Goal: Task Accomplishment & Management: Use online tool/utility

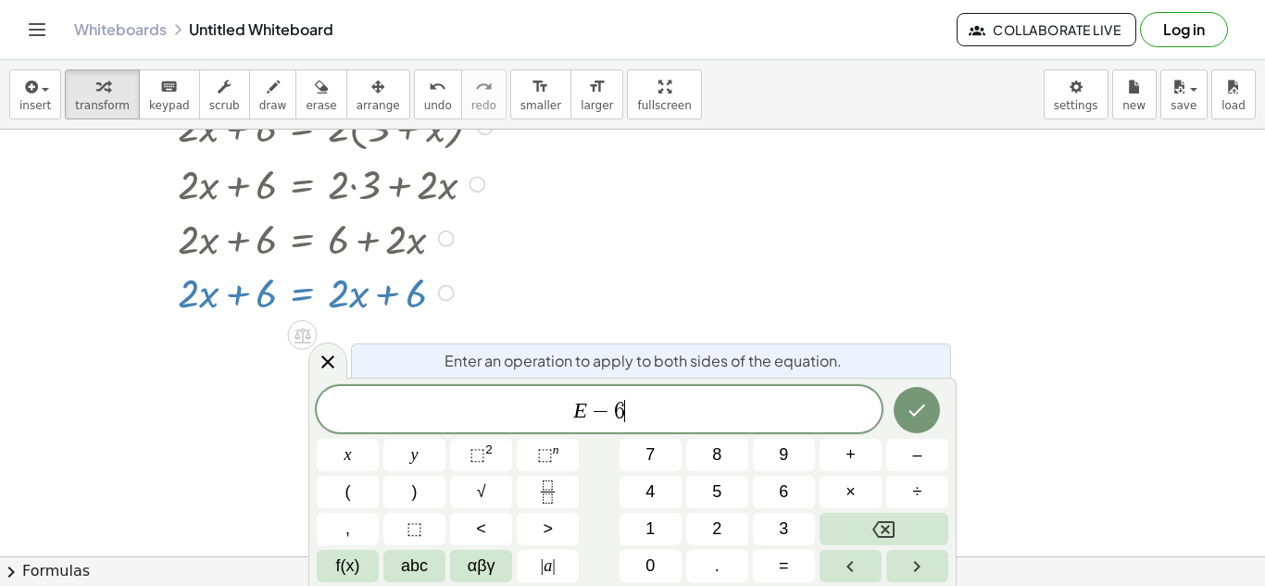
scroll to position [9, 0]
click at [909, 418] on icon "Done" at bounding box center [917, 410] width 22 height 22
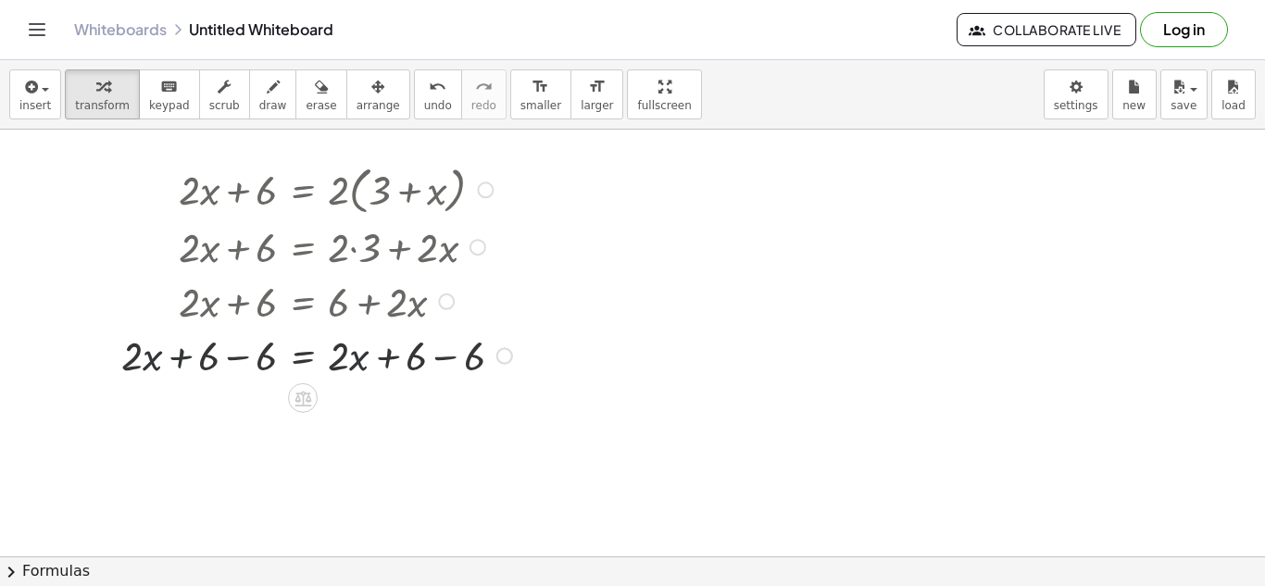
scroll to position [22, 0]
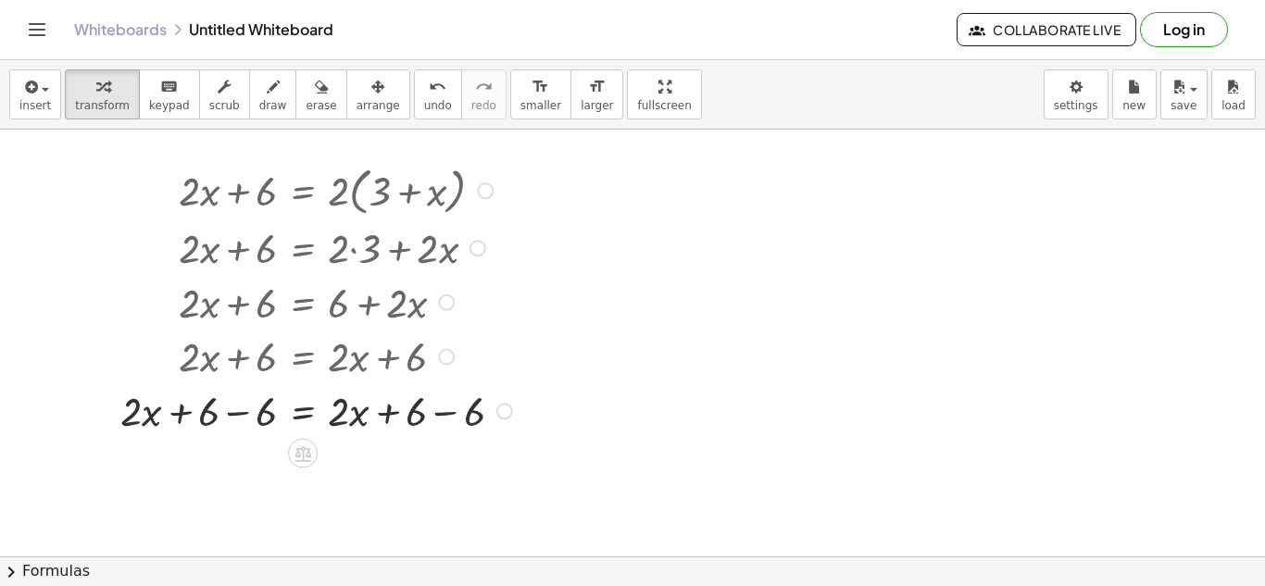
click at [241, 419] on div at bounding box center [319, 410] width 416 height 55
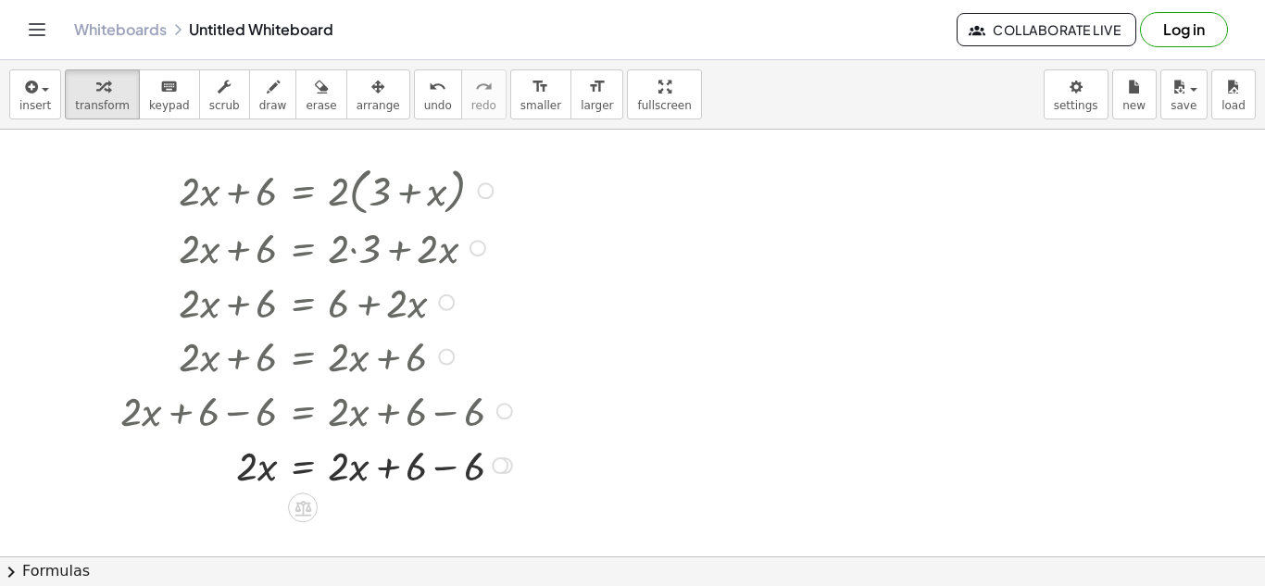
click at [467, 471] on div at bounding box center [319, 464] width 416 height 55
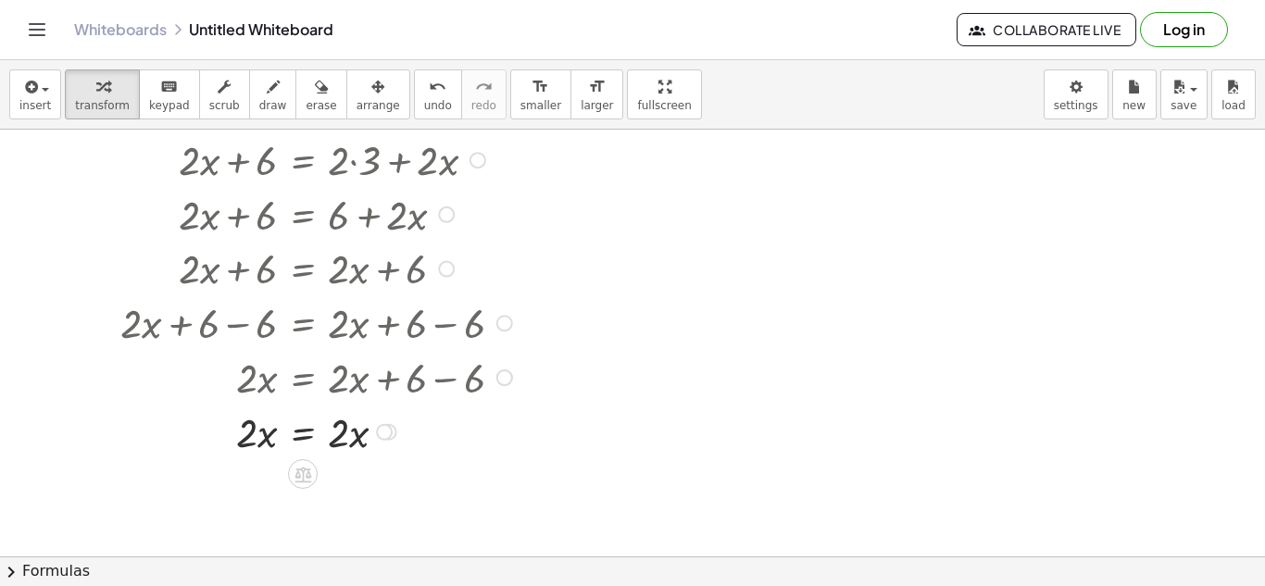
scroll to position [113, 0]
click at [254, 424] on div at bounding box center [319, 428] width 416 height 55
click at [303, 432] on div at bounding box center [319, 428] width 416 height 55
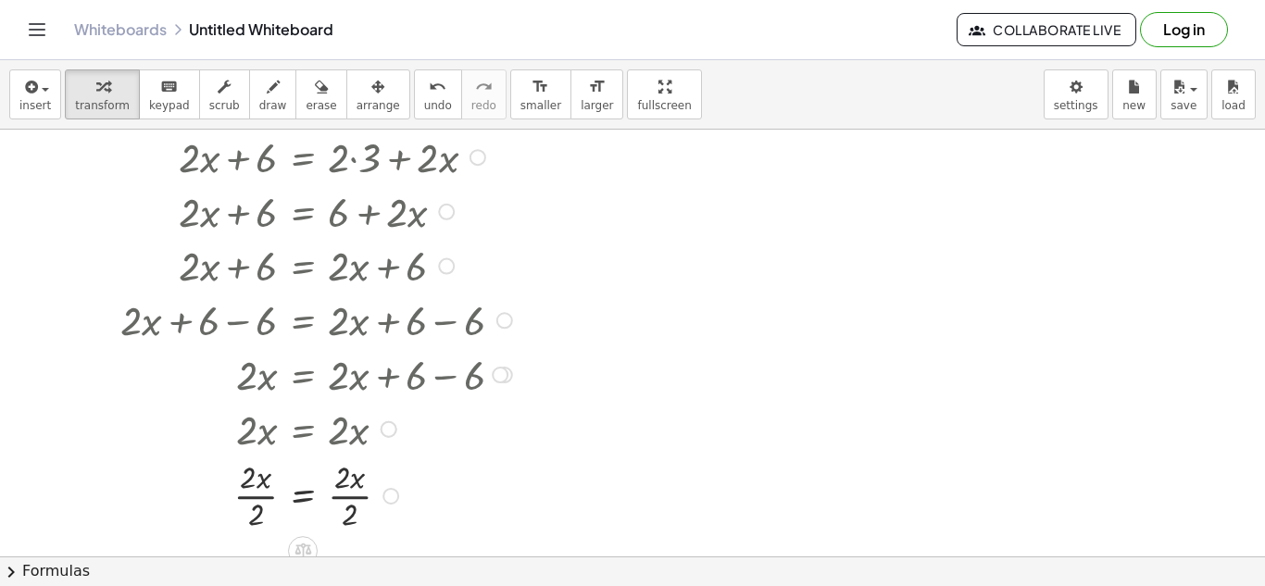
click at [332, 499] on div at bounding box center [319, 495] width 416 height 80
click at [274, 492] on div at bounding box center [319, 495] width 416 height 80
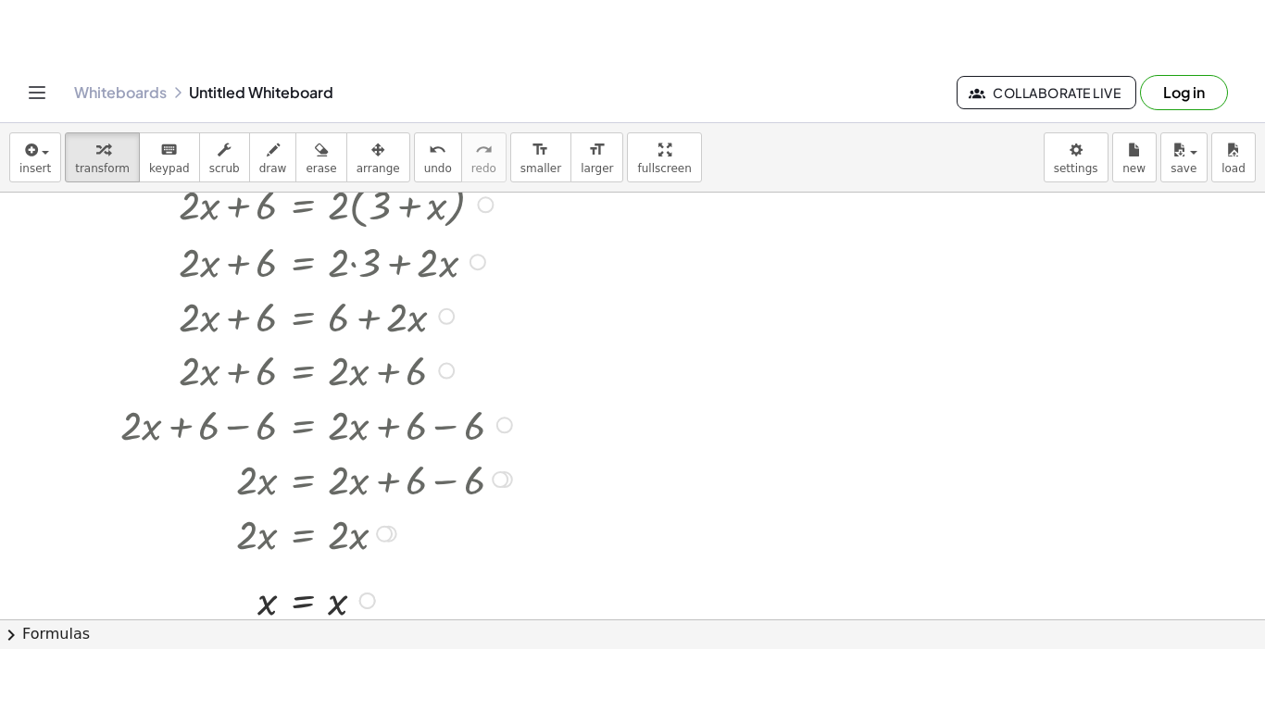
scroll to position [70, 0]
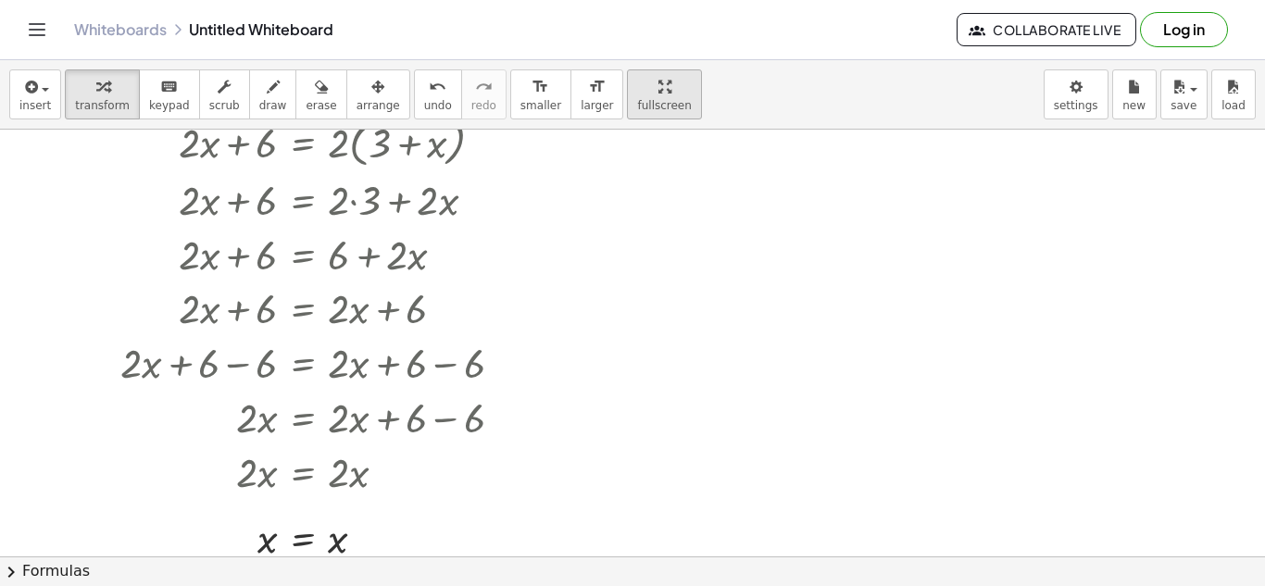
click at [659, 76] on icon "button" at bounding box center [665, 87] width 13 height 22
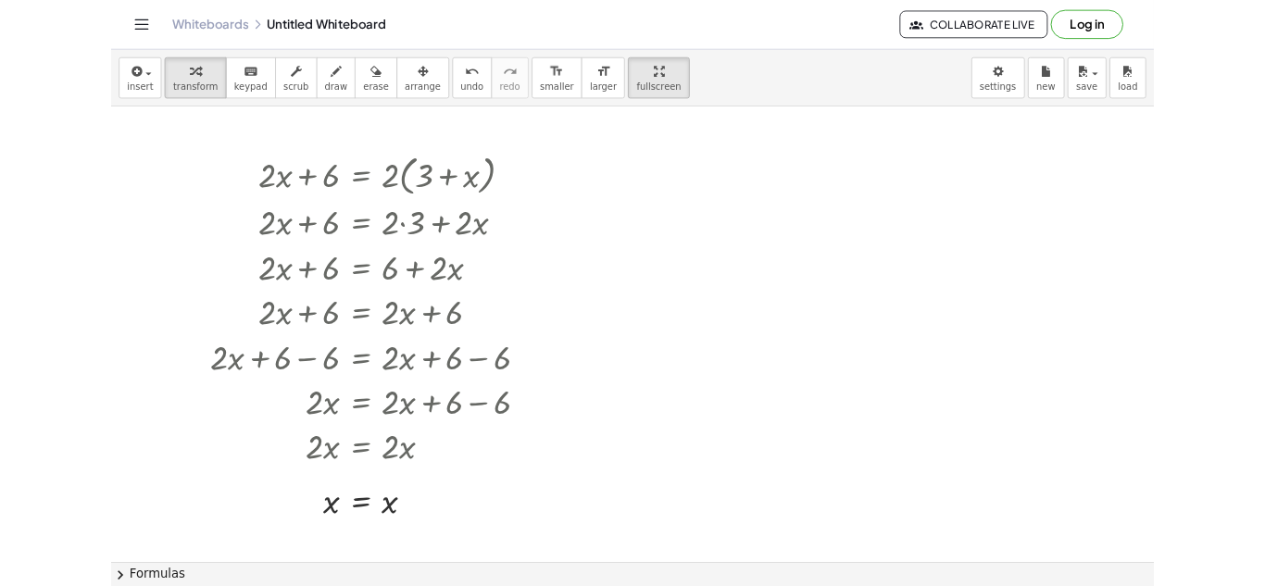
scroll to position [1, 0]
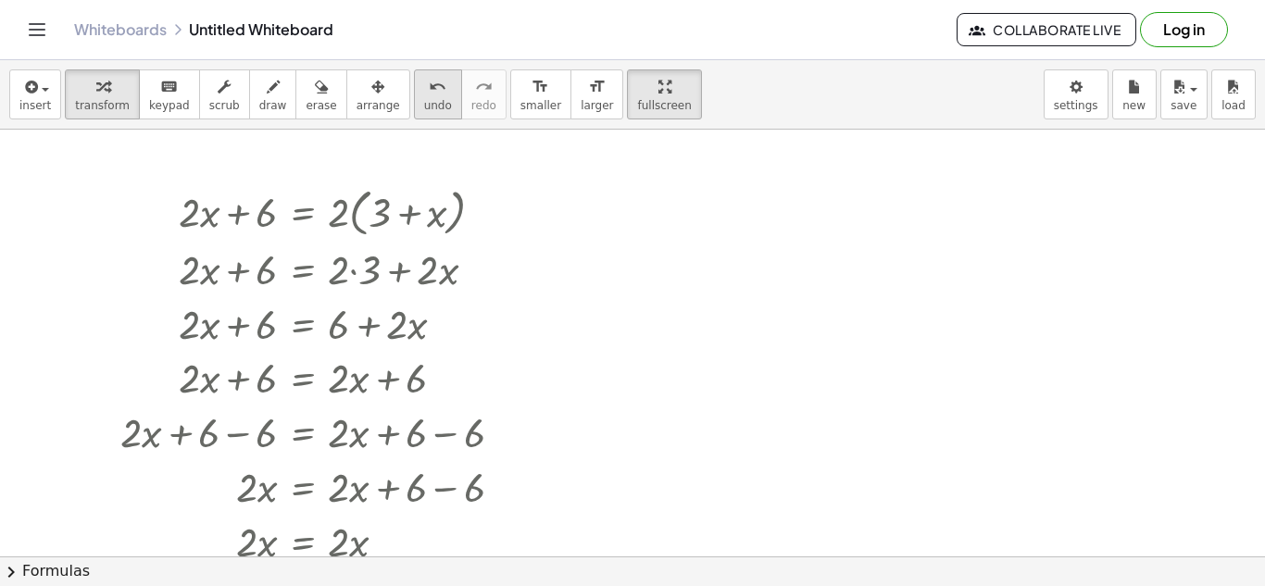
click at [429, 77] on icon "undo" at bounding box center [438, 87] width 18 height 22
click at [429, 78] on icon "undo" at bounding box center [438, 87] width 18 height 22
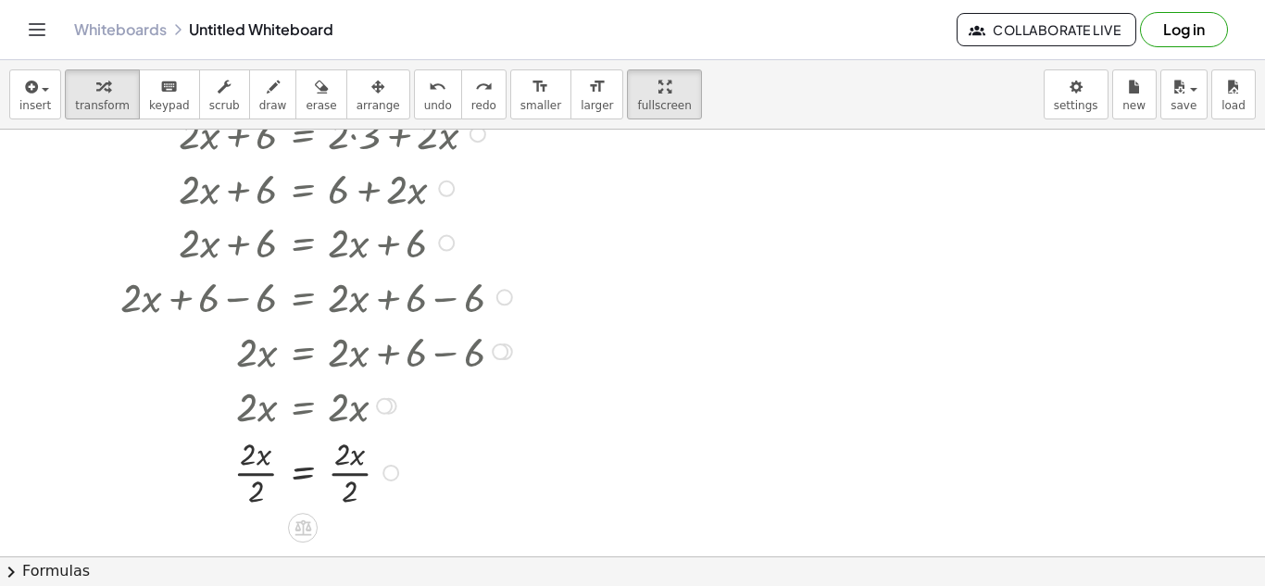
scroll to position [138, 0]
click at [429, 84] on icon "undo" at bounding box center [438, 87] width 18 height 22
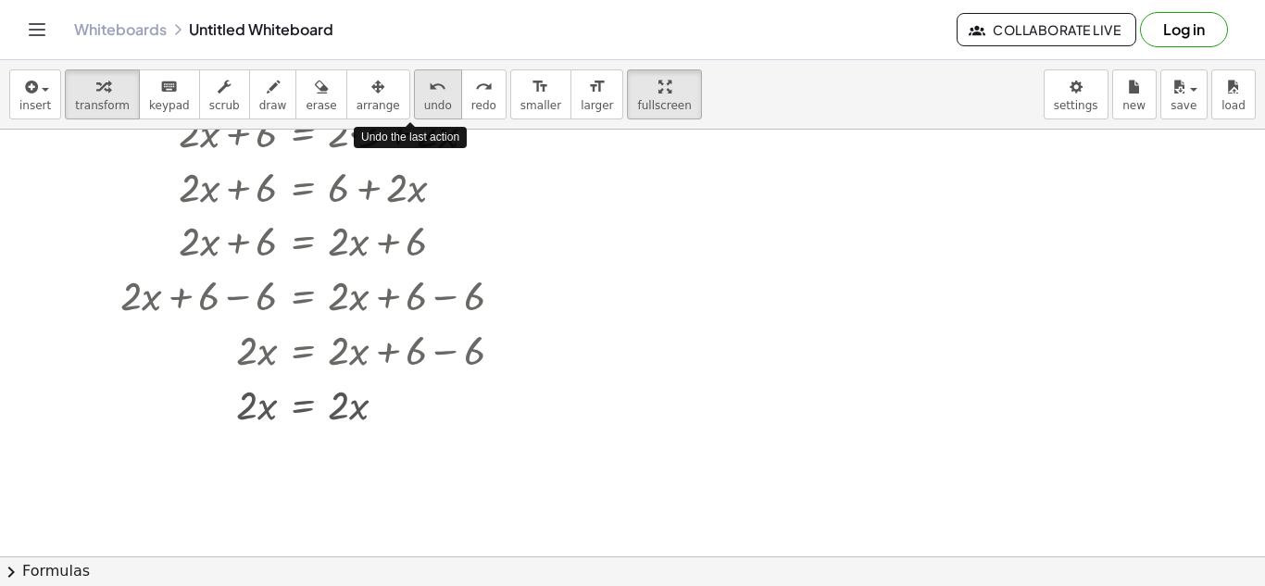
click at [429, 84] on icon "undo" at bounding box center [438, 87] width 18 height 22
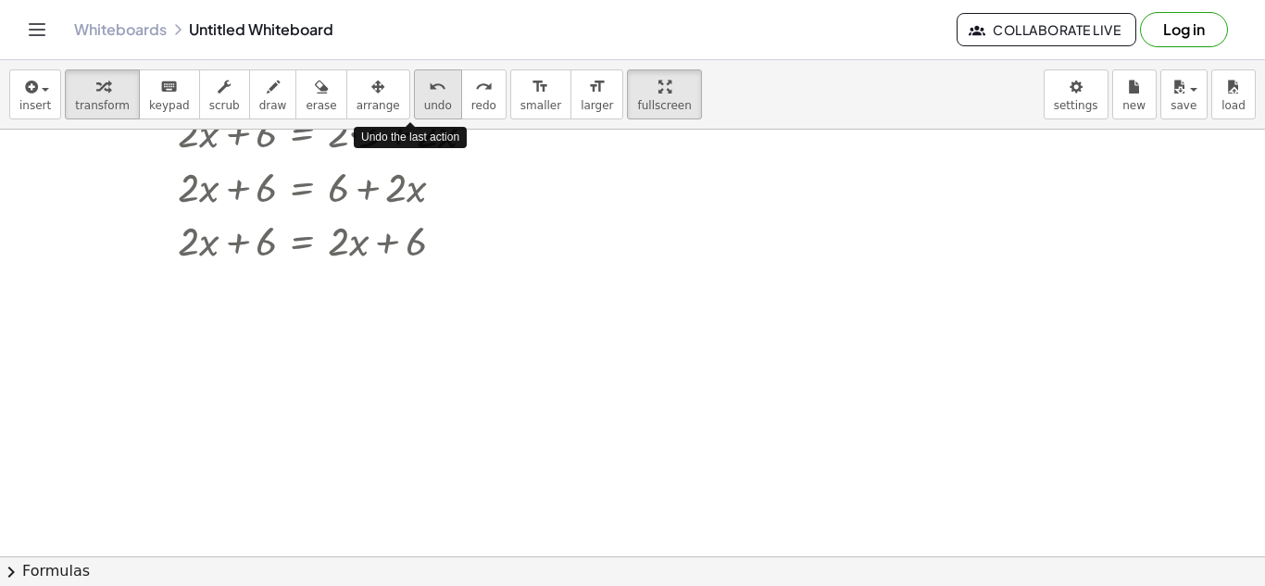
click at [429, 84] on icon "undo" at bounding box center [438, 87] width 18 height 22
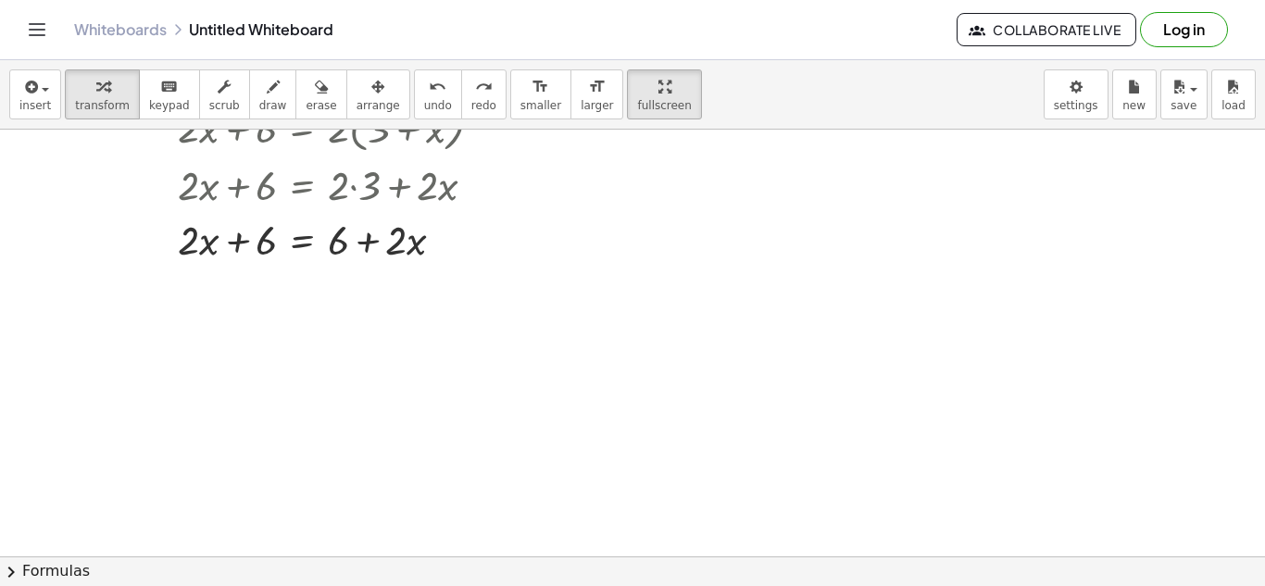
scroll to position [74, 0]
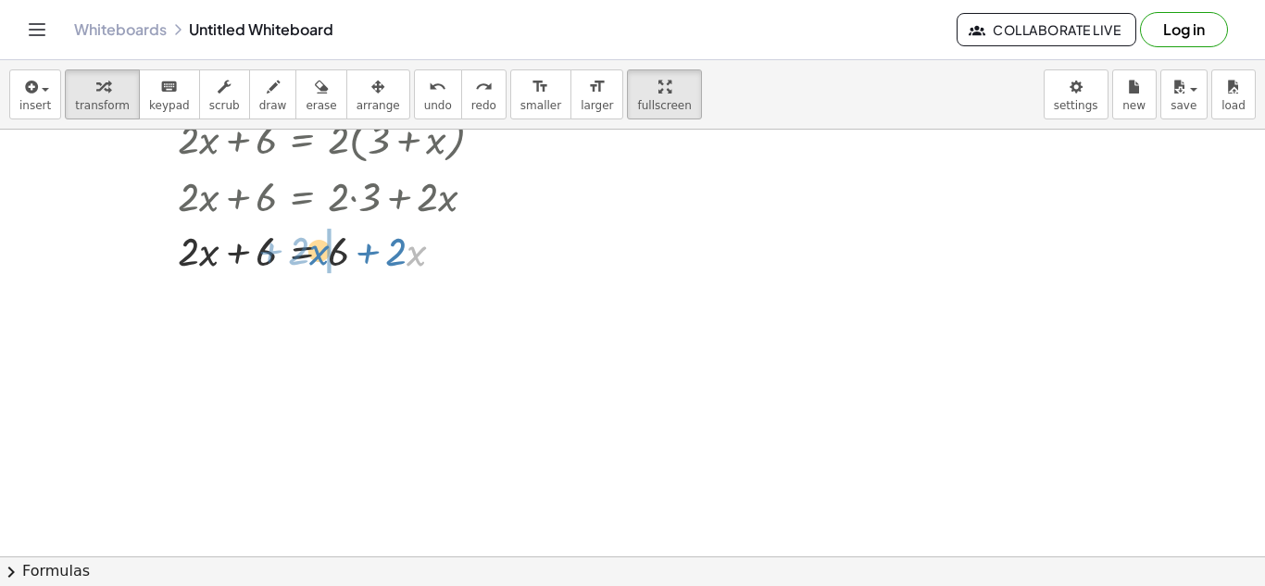
drag, startPoint x: 416, startPoint y: 253, endPoint x: 326, endPoint y: 252, distance: 89.8
click at [326, 252] on div at bounding box center [338, 249] width 339 height 55
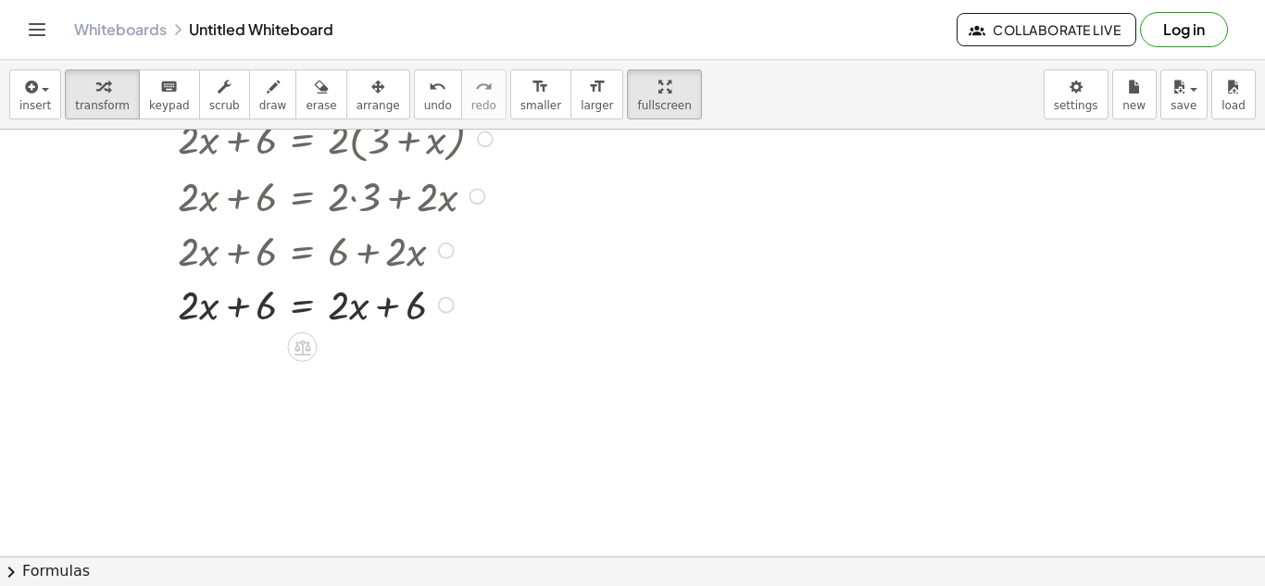
click at [301, 303] on div at bounding box center [338, 303] width 339 height 55
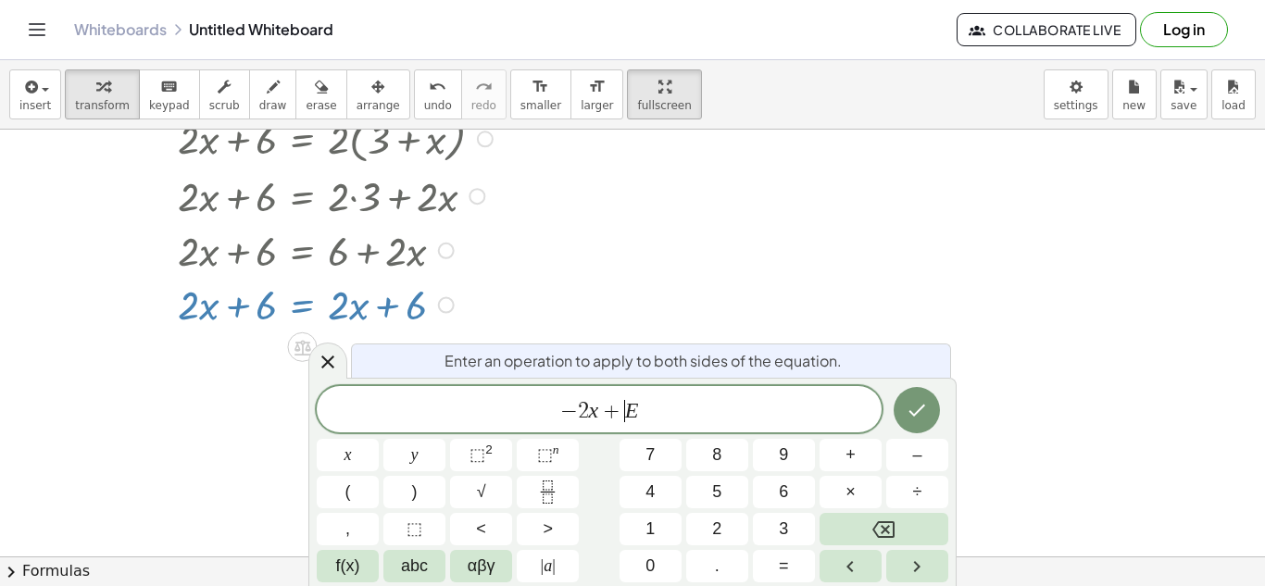
scroll to position [5, 0]
click at [906, 414] on icon "Done" at bounding box center [917, 410] width 22 height 22
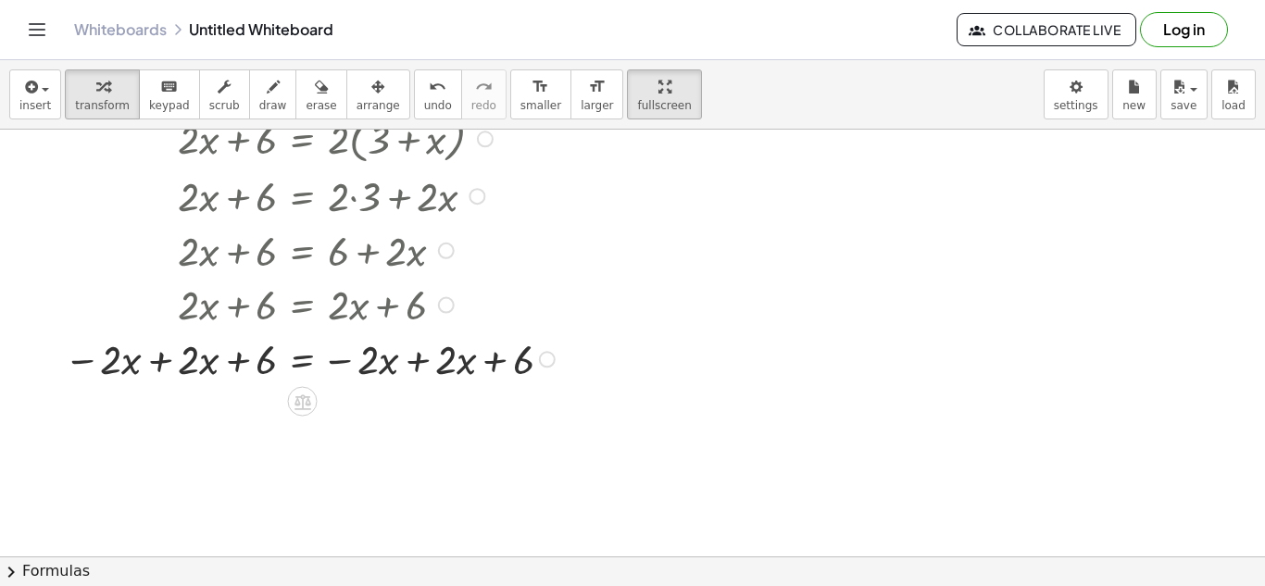
click at [144, 376] on div at bounding box center [312, 358] width 515 height 55
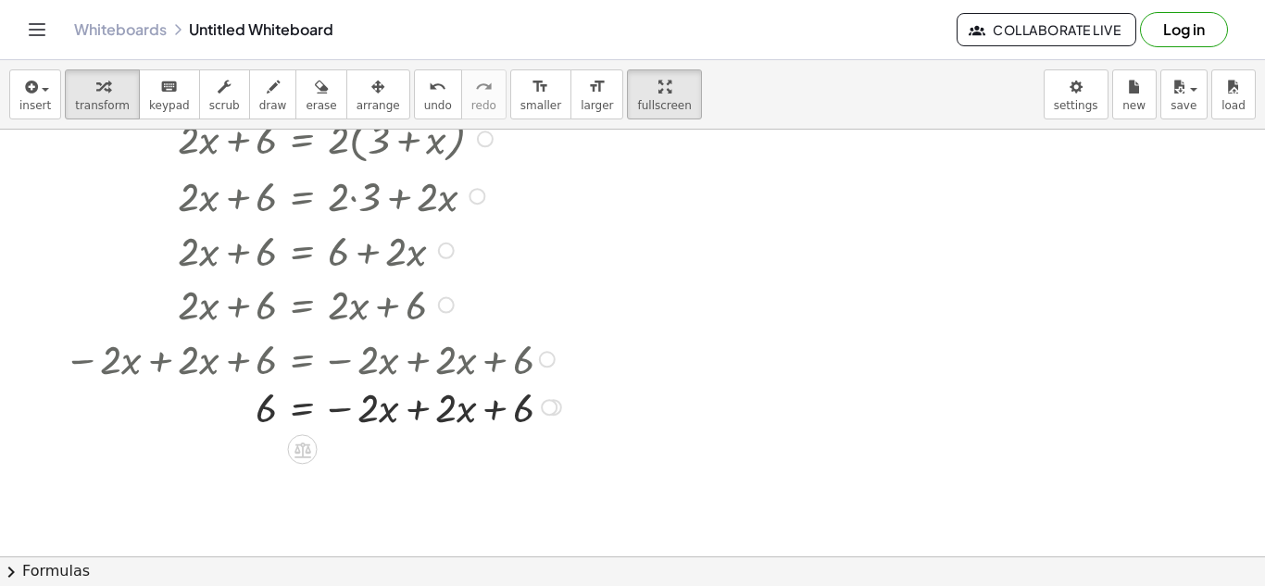
click at [420, 359] on div at bounding box center [315, 358] width 521 height 55
click at [429, 406] on div at bounding box center [315, 412] width 521 height 55
click at [312, 470] on div at bounding box center [315, 467] width 521 height 53
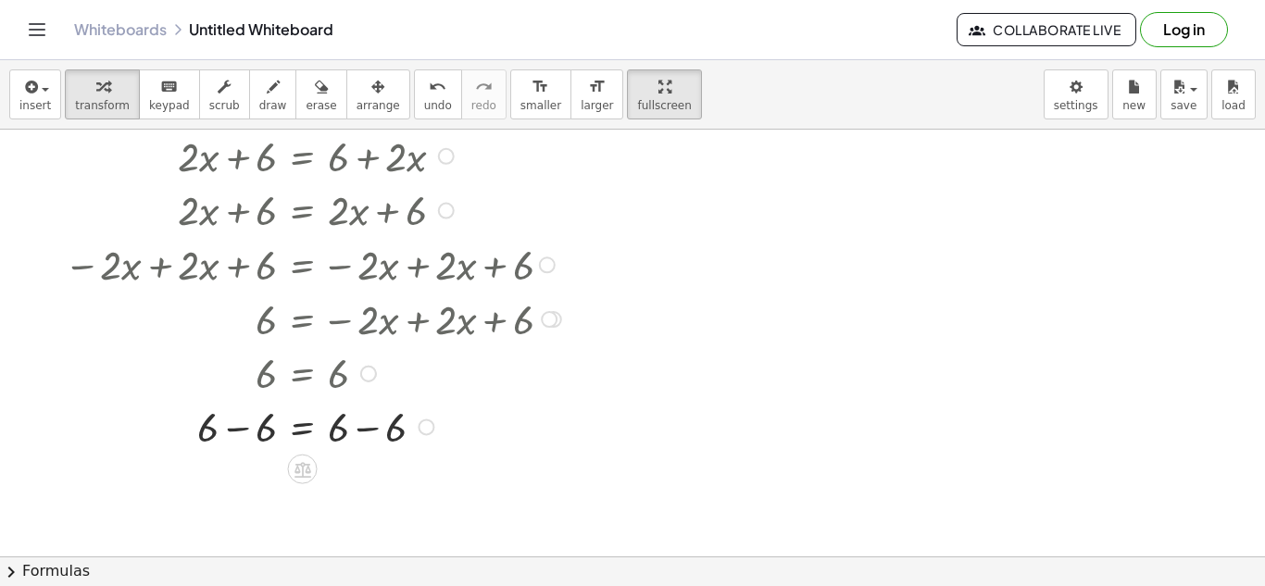
scroll to position [171, 0]
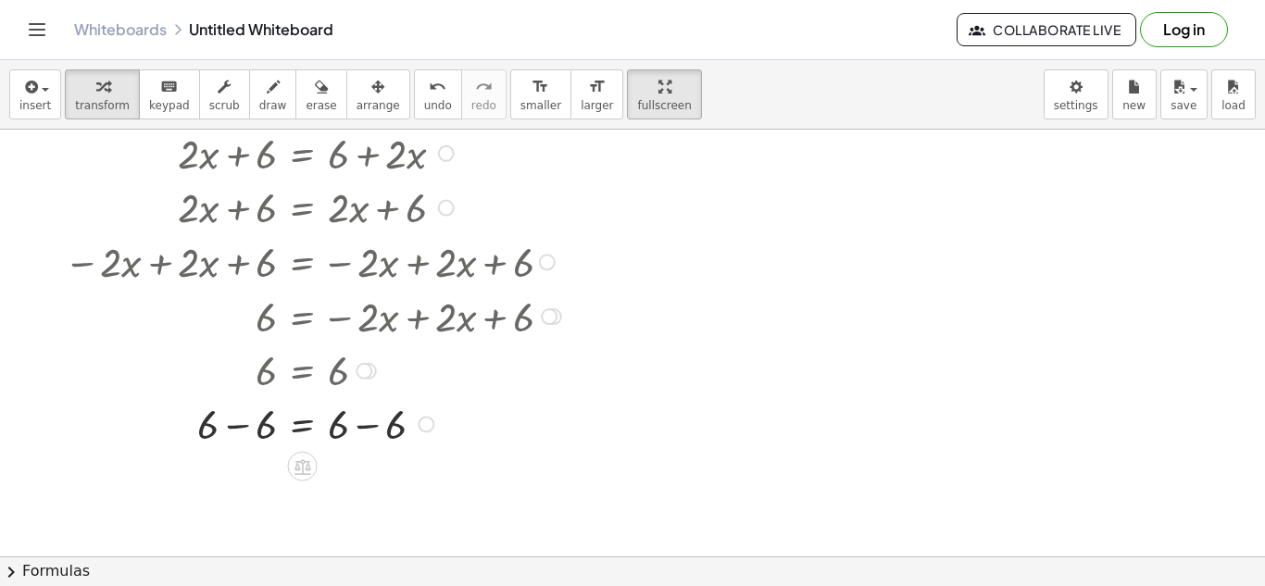
click at [365, 421] on div at bounding box center [315, 422] width 521 height 55
click at [270, 496] on div at bounding box center [315, 477] width 521 height 55
click at [521, 96] on button "format_size smaller" at bounding box center [540, 94] width 61 height 50
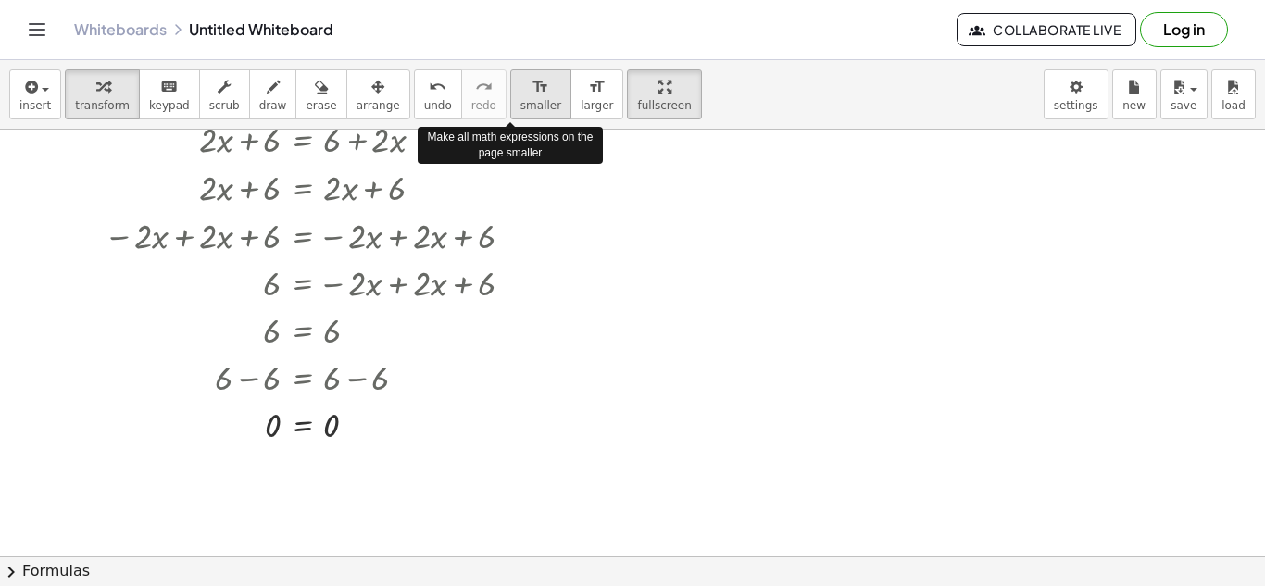
click at [521, 96] on button "format_size smaller" at bounding box center [540, 94] width 61 height 50
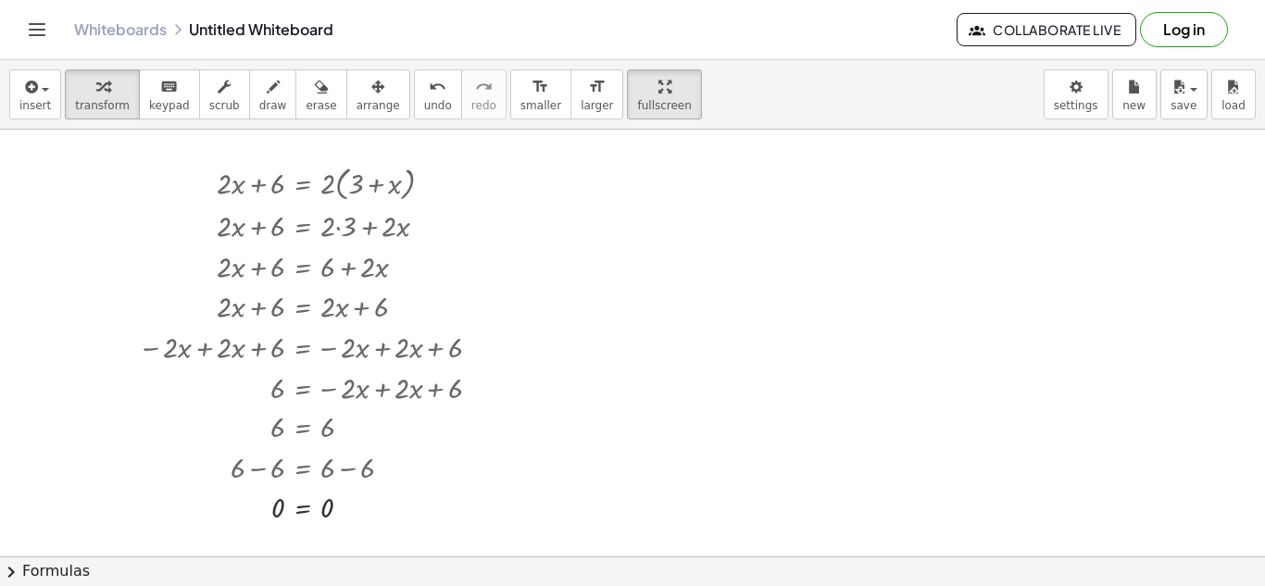
scroll to position [24, 0]
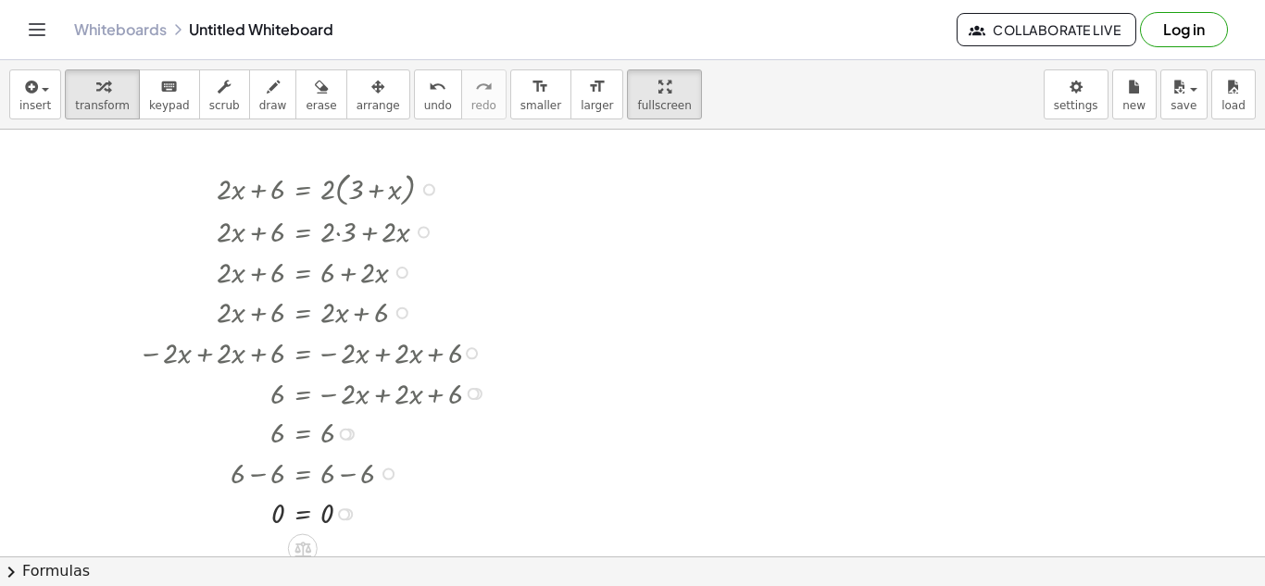
click at [345, 184] on div at bounding box center [317, 188] width 376 height 44
click at [429, 181] on div at bounding box center [317, 188] width 376 height 44
click at [429, 184] on div at bounding box center [429, 190] width 12 height 12
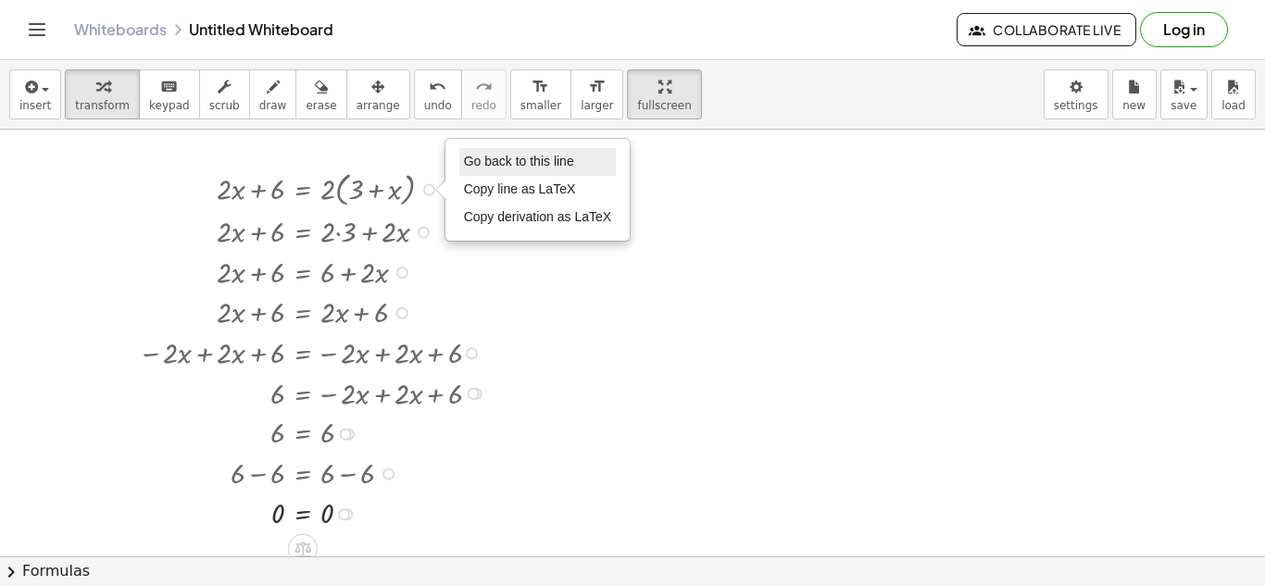
click at [501, 170] on li "Go back to this line" at bounding box center [537, 162] width 157 height 28
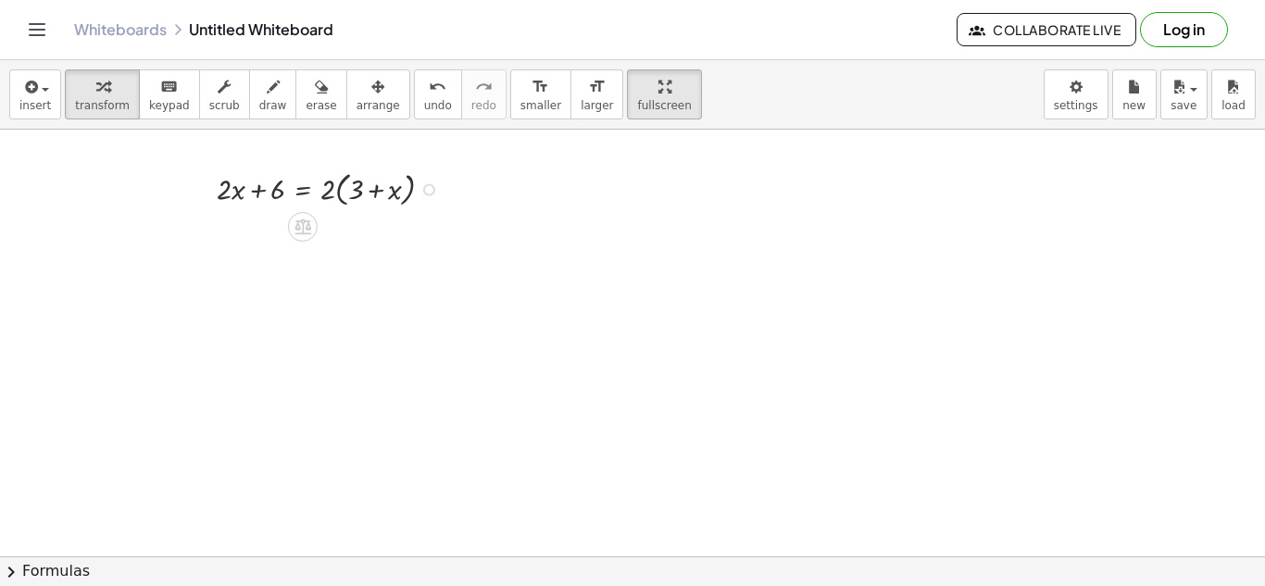
click at [298, 191] on div at bounding box center [332, 188] width 250 height 44
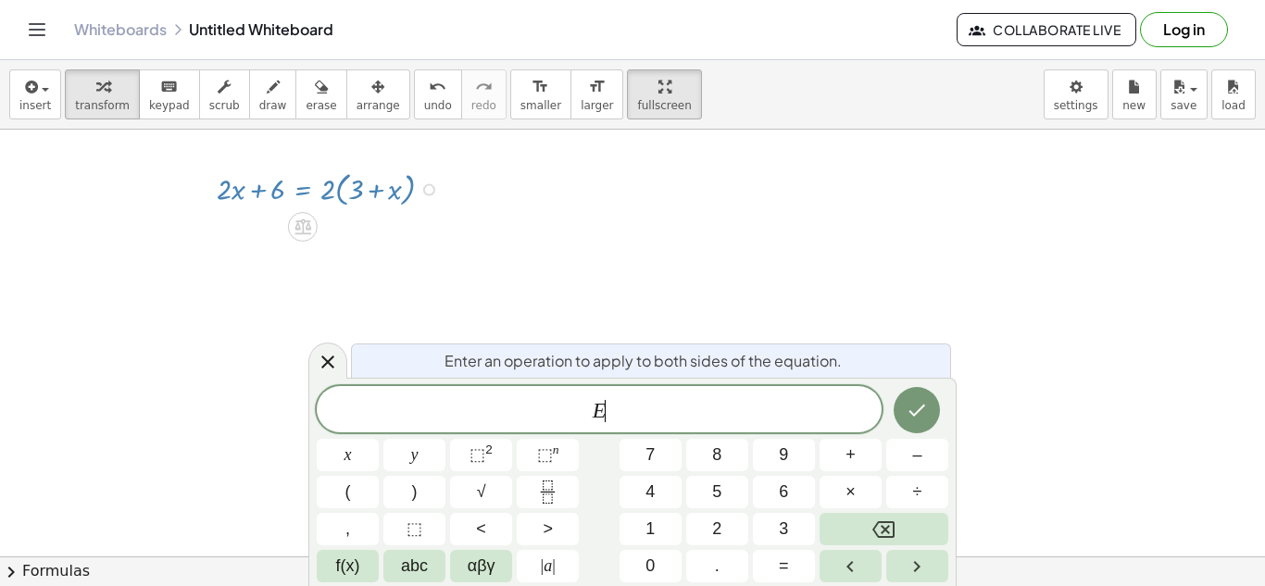
scroll to position [9, 0]
click at [429, 188] on div "Go back to this line Copy line as LaTeX Copy derivation as LaTeX" at bounding box center [429, 190] width 12 height 12
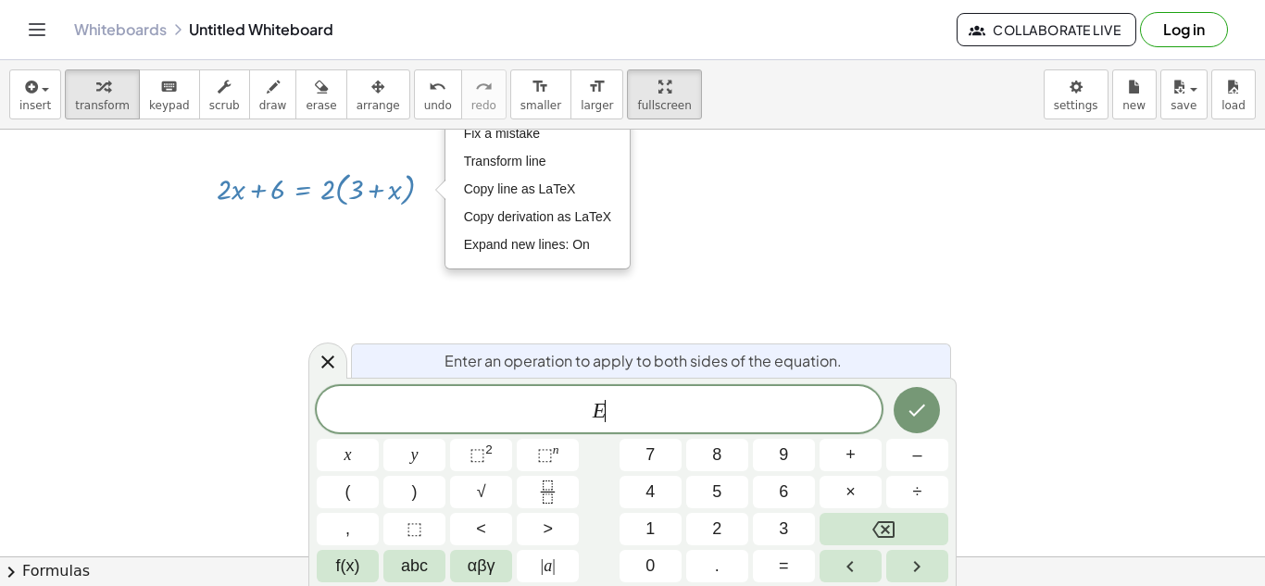
scroll to position [7, 0]
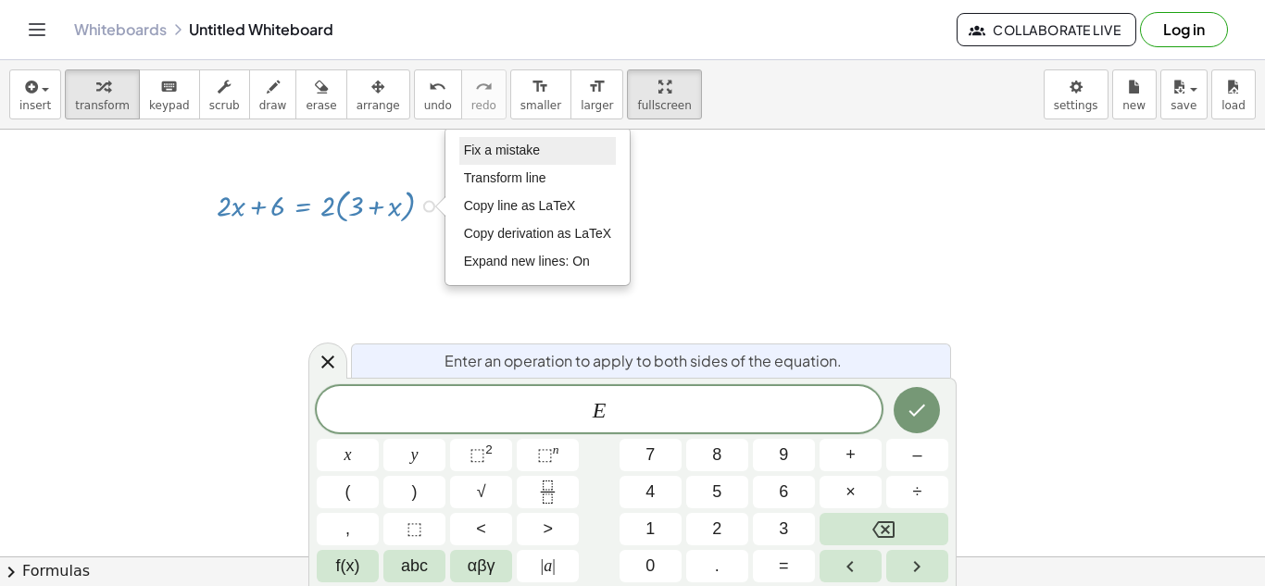
click at [525, 144] on span "Fix a mistake" at bounding box center [502, 150] width 76 height 15
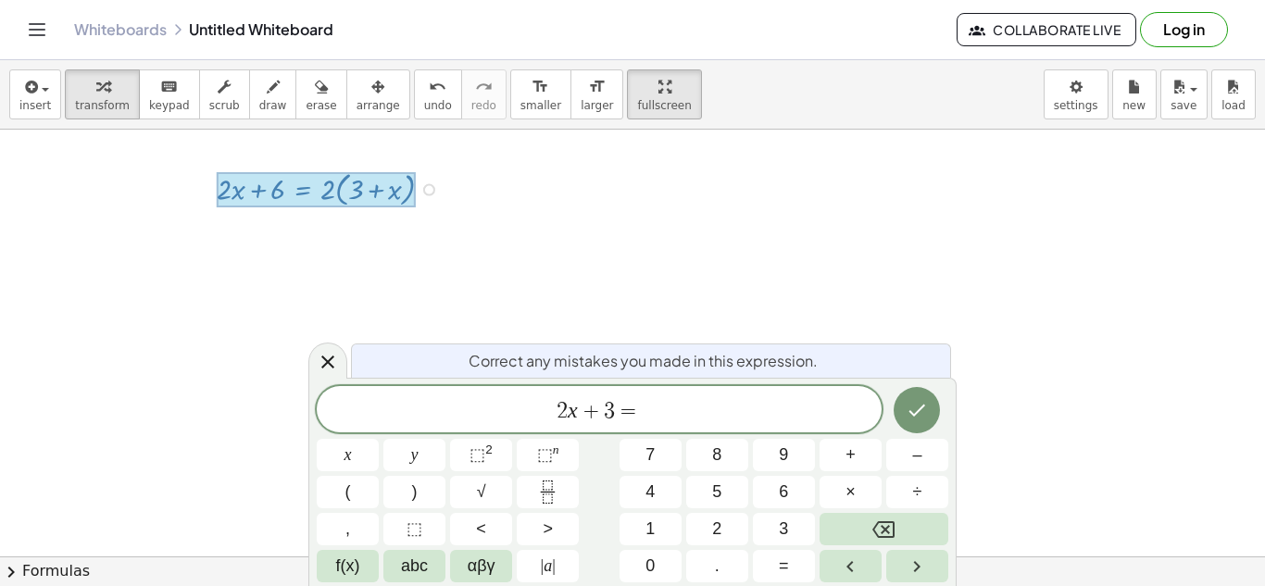
scroll to position [15, 0]
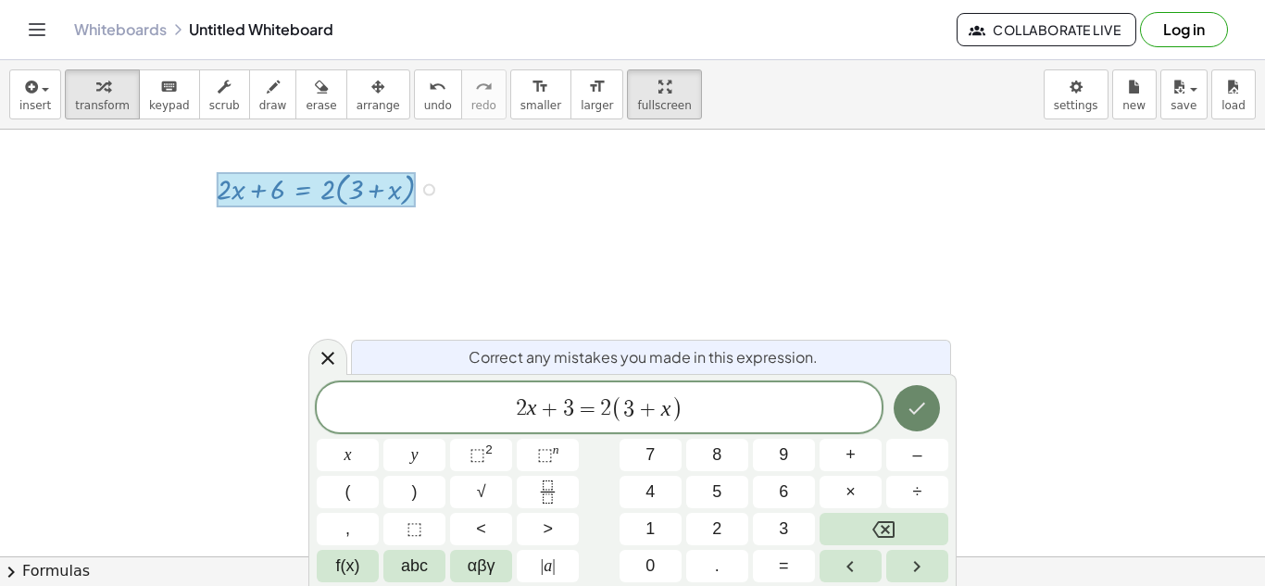
click at [918, 406] on icon "Done" at bounding box center [917, 408] width 22 height 22
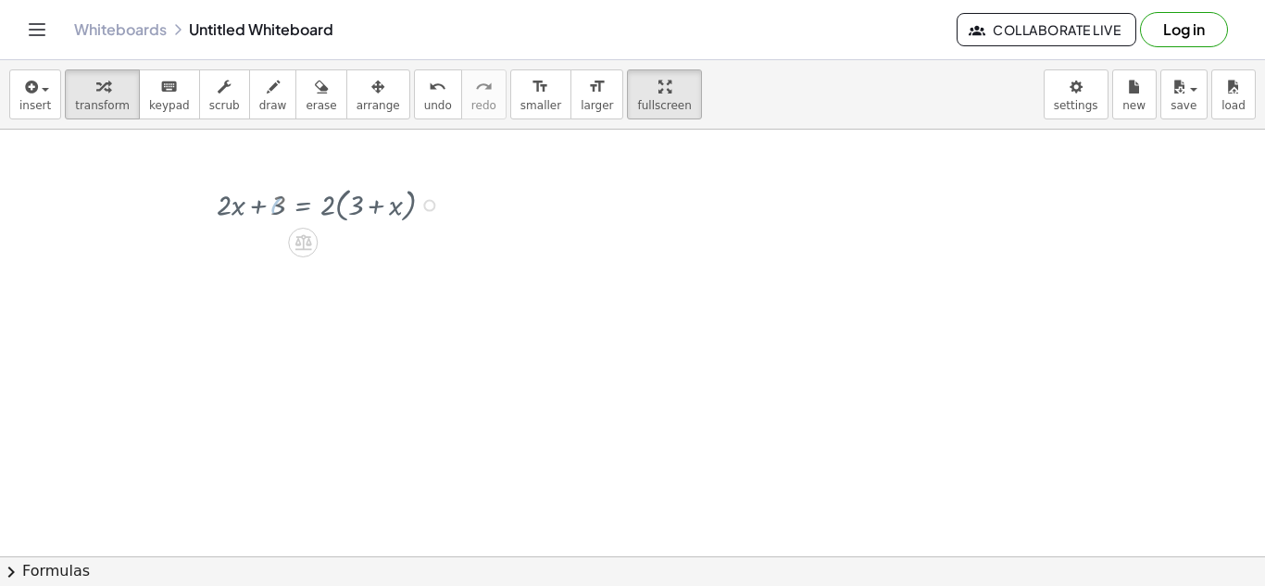
scroll to position [7, 0]
drag, startPoint x: 333, startPoint y: 206, endPoint x: 361, endPoint y: 198, distance: 28.8
click at [361, 198] on div at bounding box center [332, 204] width 250 height 44
click at [328, 248] on div at bounding box center [332, 247] width 250 height 41
click at [344, 253] on div at bounding box center [332, 247] width 250 height 41
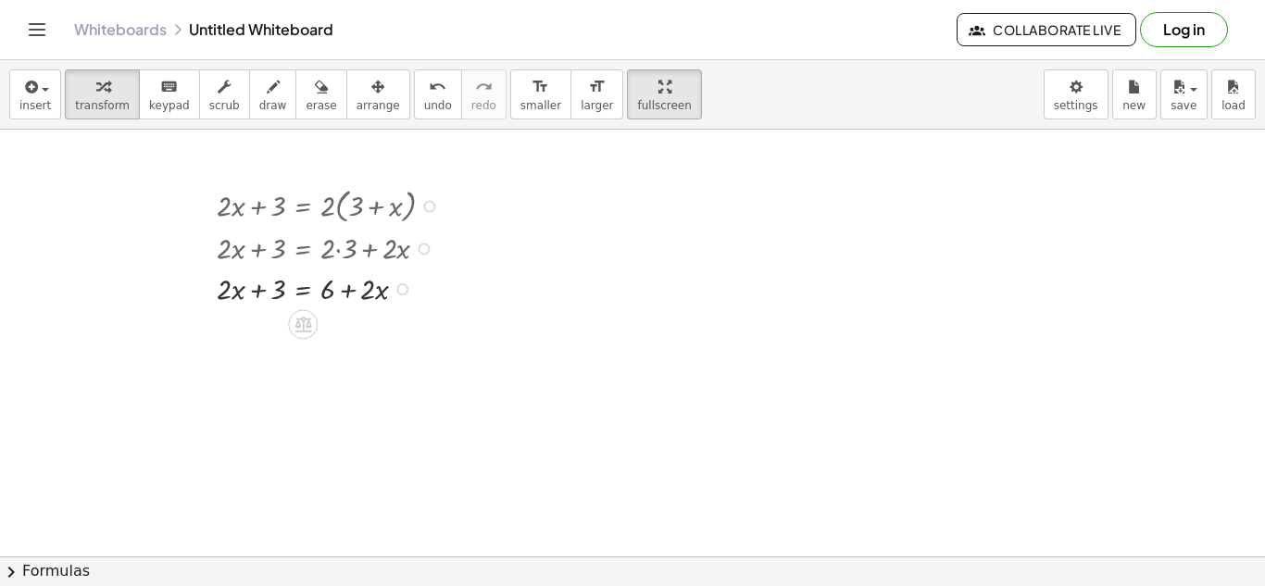
click at [300, 290] on div at bounding box center [332, 288] width 250 height 41
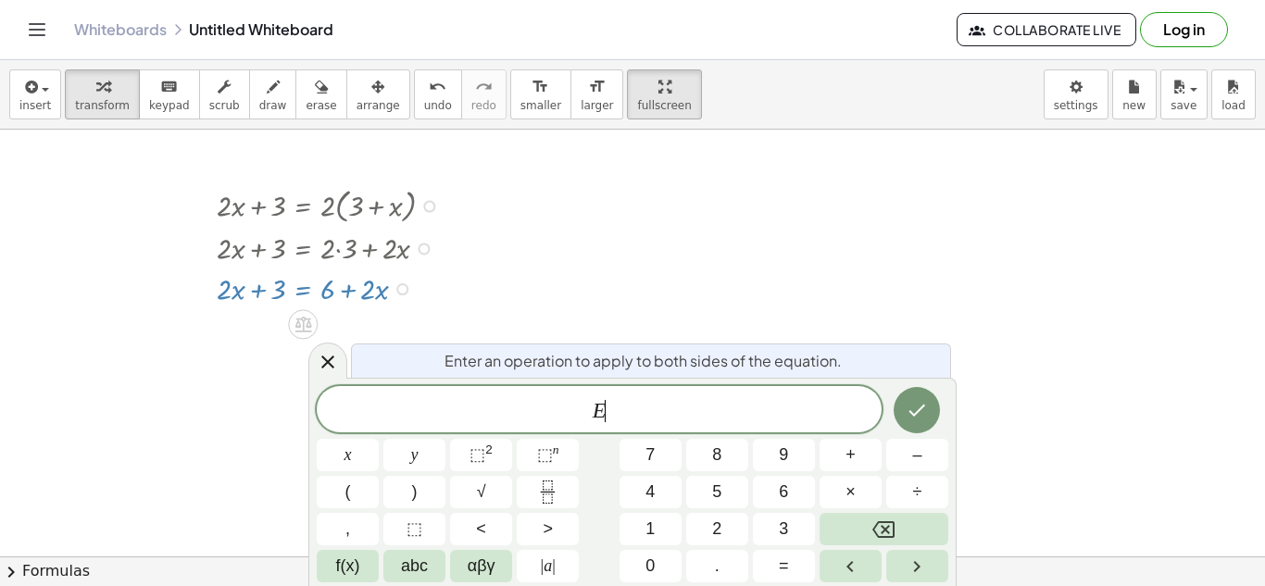
click at [300, 290] on div at bounding box center [332, 288] width 250 height 41
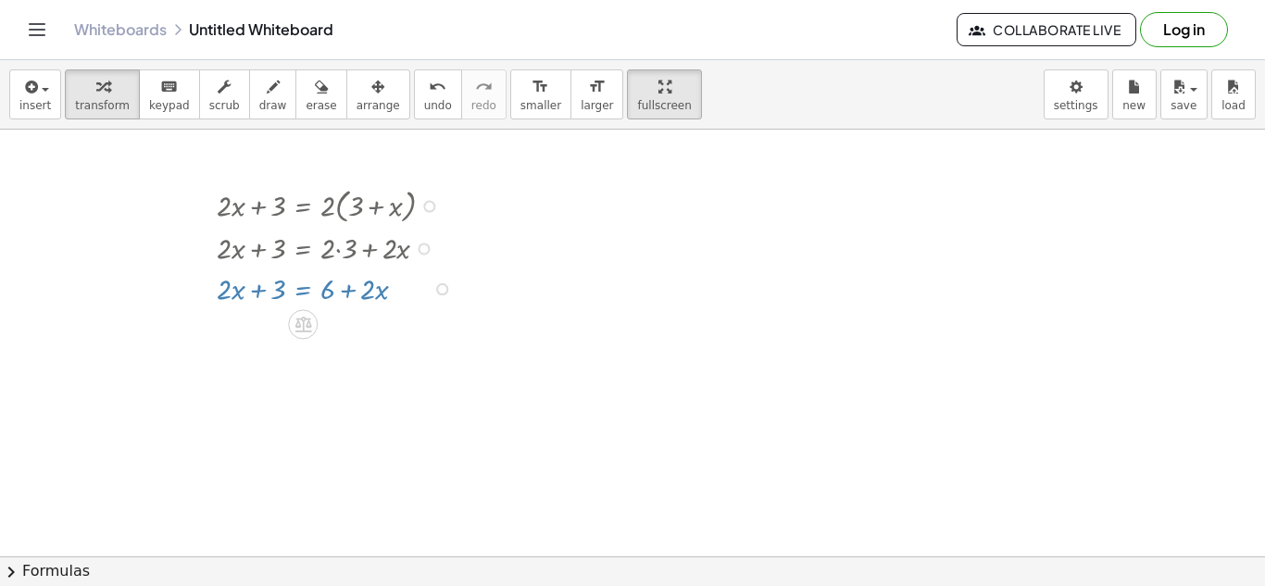
scroll to position [0, 0]
click at [264, 332] on div at bounding box center [319, 327] width 303 height 41
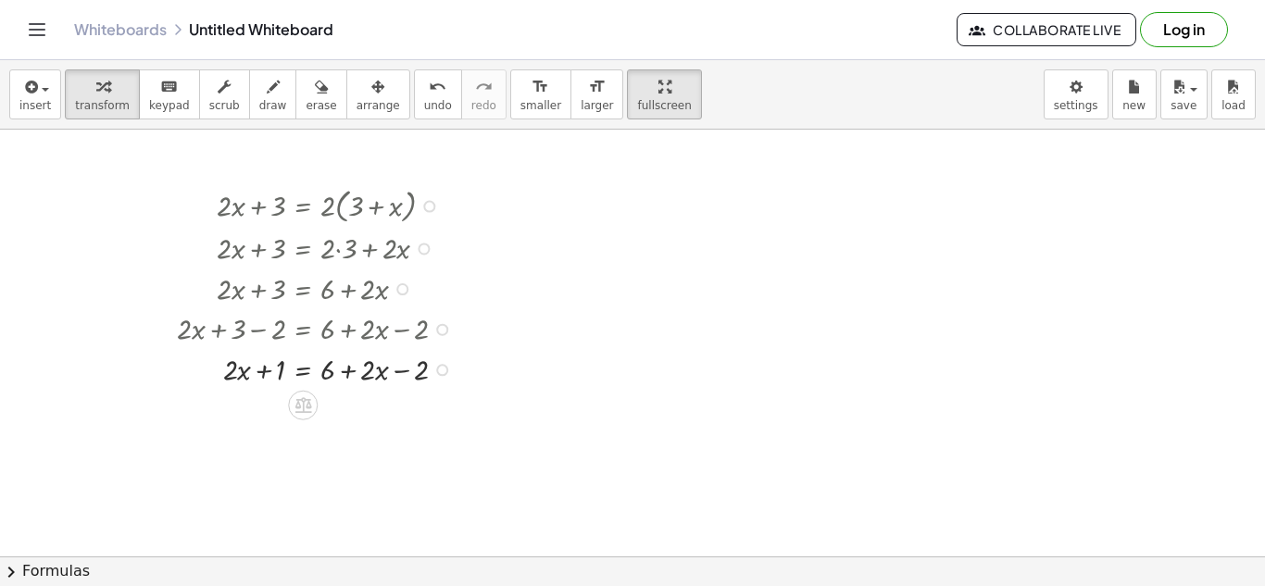
click at [384, 382] on div at bounding box center [319, 368] width 303 height 41
click at [413, 375] on div at bounding box center [319, 368] width 303 height 41
click at [328, 369] on div at bounding box center [319, 368] width 303 height 41
drag, startPoint x: 405, startPoint y: 367, endPoint x: 342, endPoint y: 366, distance: 63.0
click at [342, 366] on div at bounding box center [319, 368] width 303 height 41
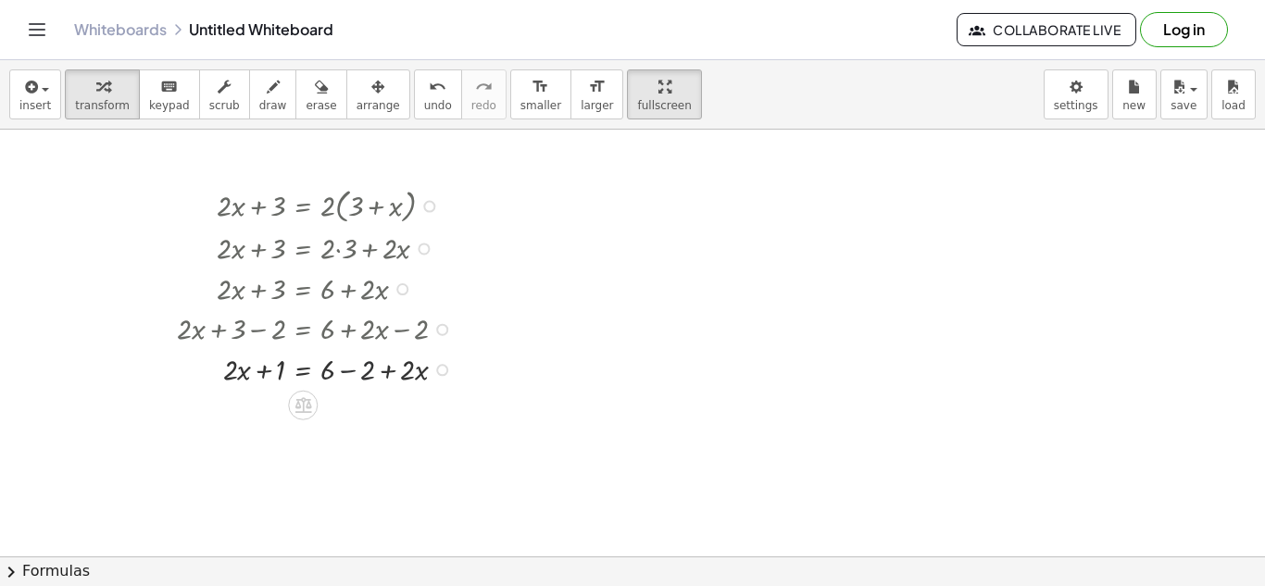
click at [342, 370] on div at bounding box center [319, 368] width 303 height 41
click at [429, 85] on icon "undo" at bounding box center [438, 87] width 18 height 22
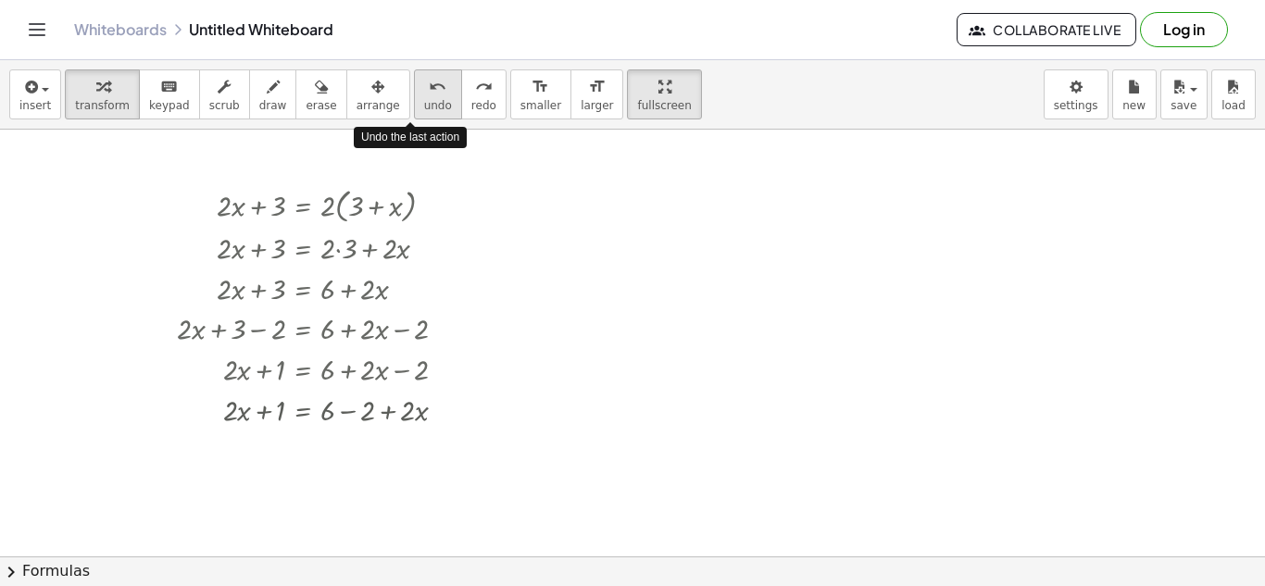
click at [429, 85] on icon "undo" at bounding box center [438, 87] width 18 height 22
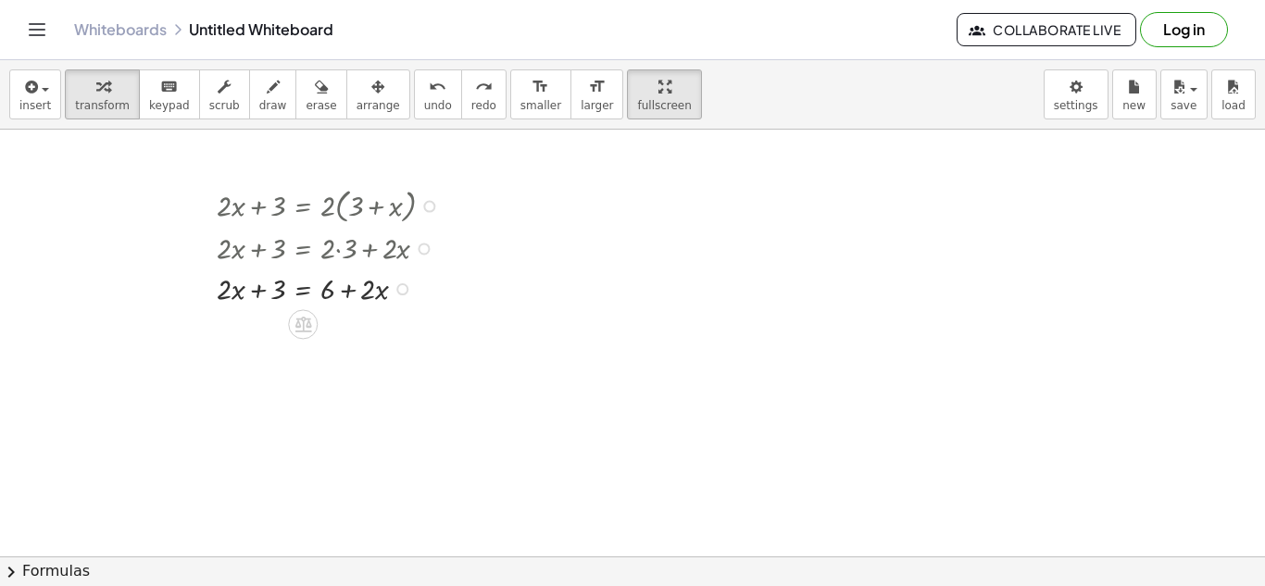
click at [301, 291] on div at bounding box center [332, 288] width 250 height 41
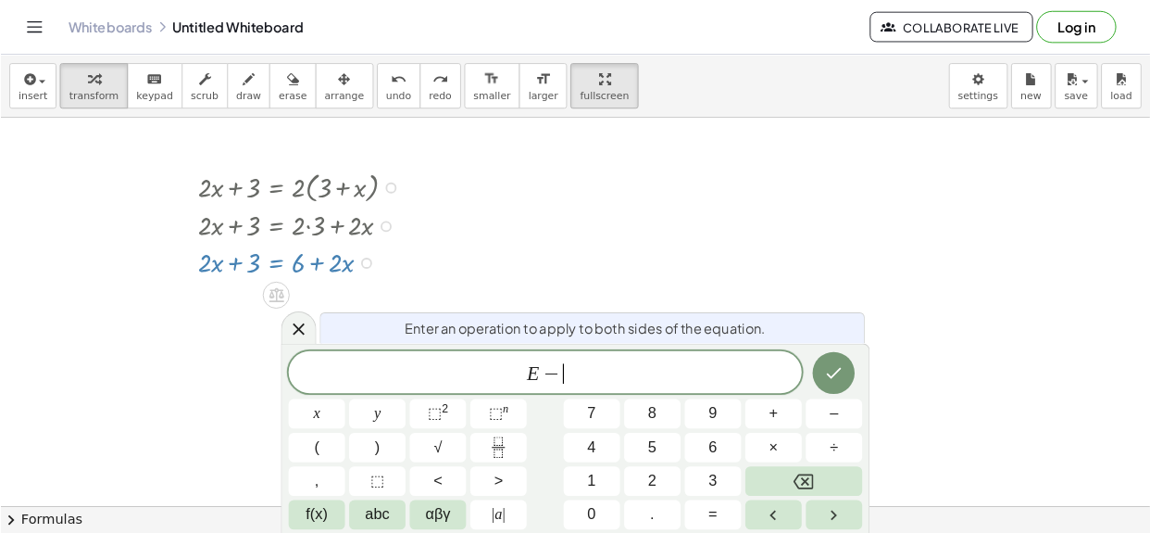
scroll to position [21, 0]
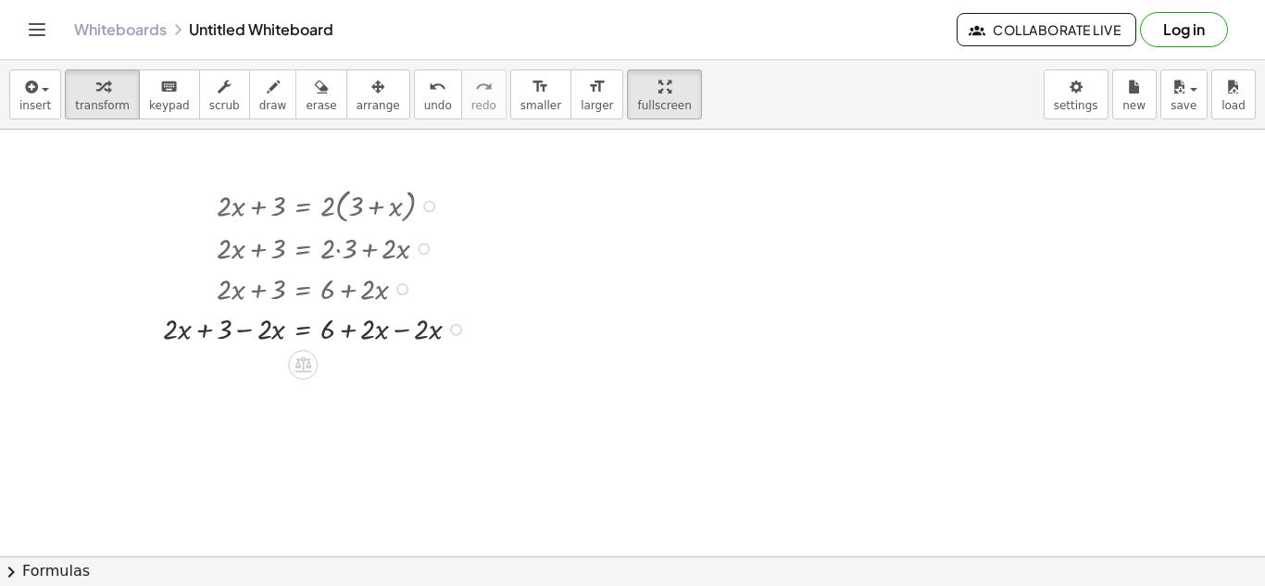
click at [396, 334] on div at bounding box center [319, 327] width 331 height 41
drag, startPoint x: 177, startPoint y: 374, endPoint x: 245, endPoint y: 387, distance: 68.8
click at [245, 387] on div at bounding box center [319, 368] width 331 height 41
click at [274, 412] on div at bounding box center [319, 409] width 331 height 41
click at [241, 408] on div at bounding box center [319, 409] width 331 height 41
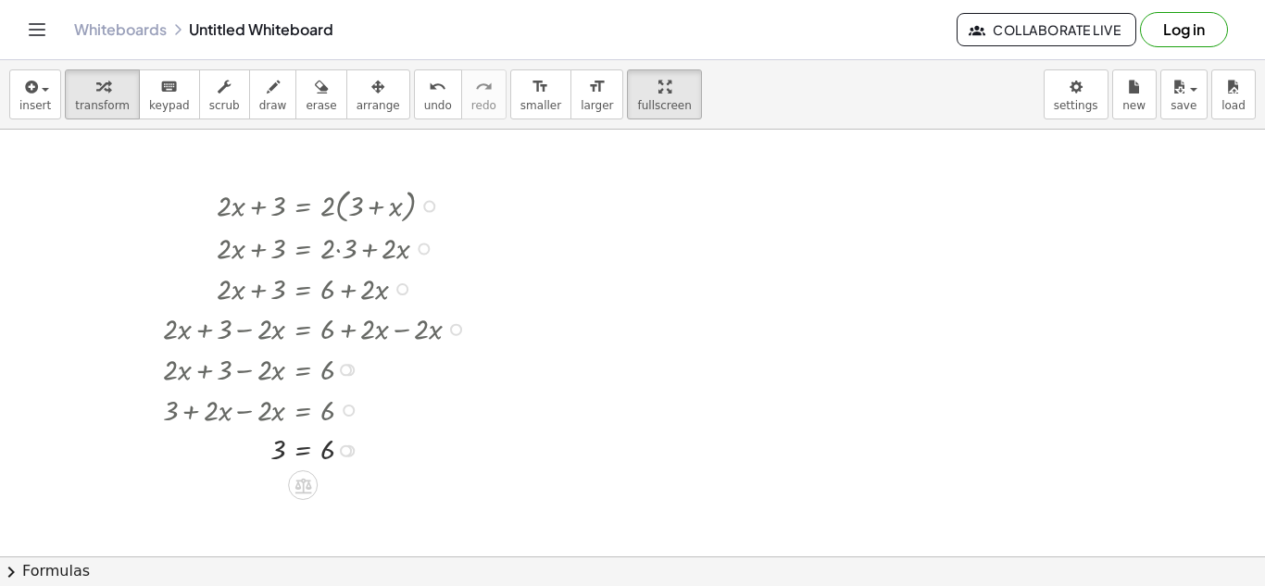
click at [355, 208] on div at bounding box center [319, 204] width 331 height 44
click at [428, 207] on div at bounding box center [429, 207] width 12 height 12
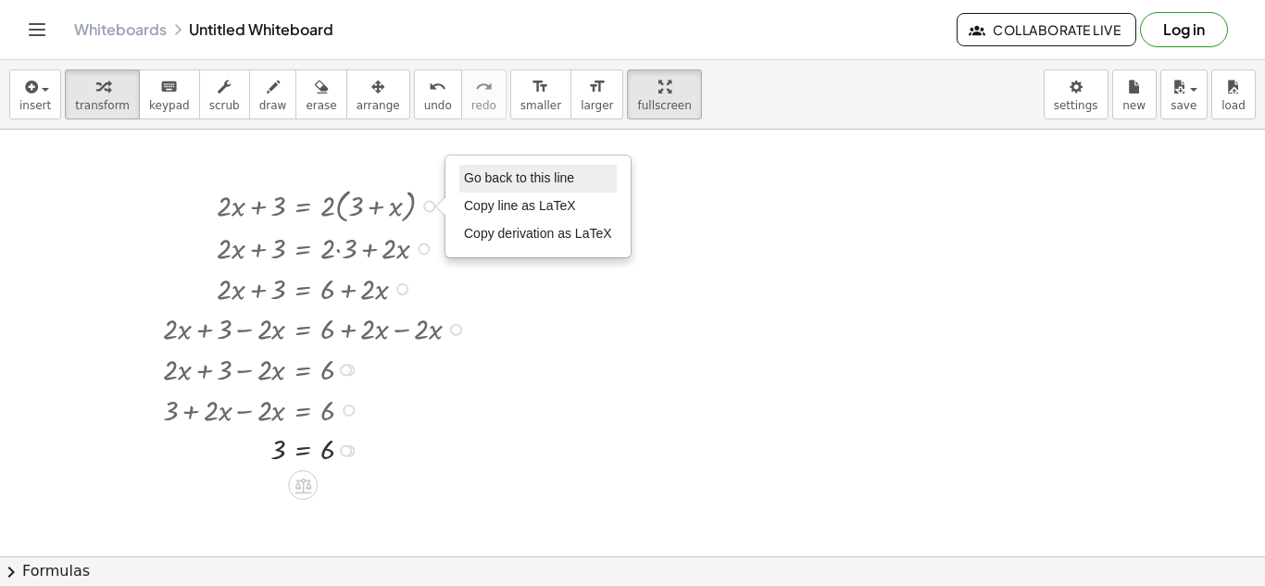
click at [521, 169] on li "Go back to this line" at bounding box center [537, 179] width 157 height 28
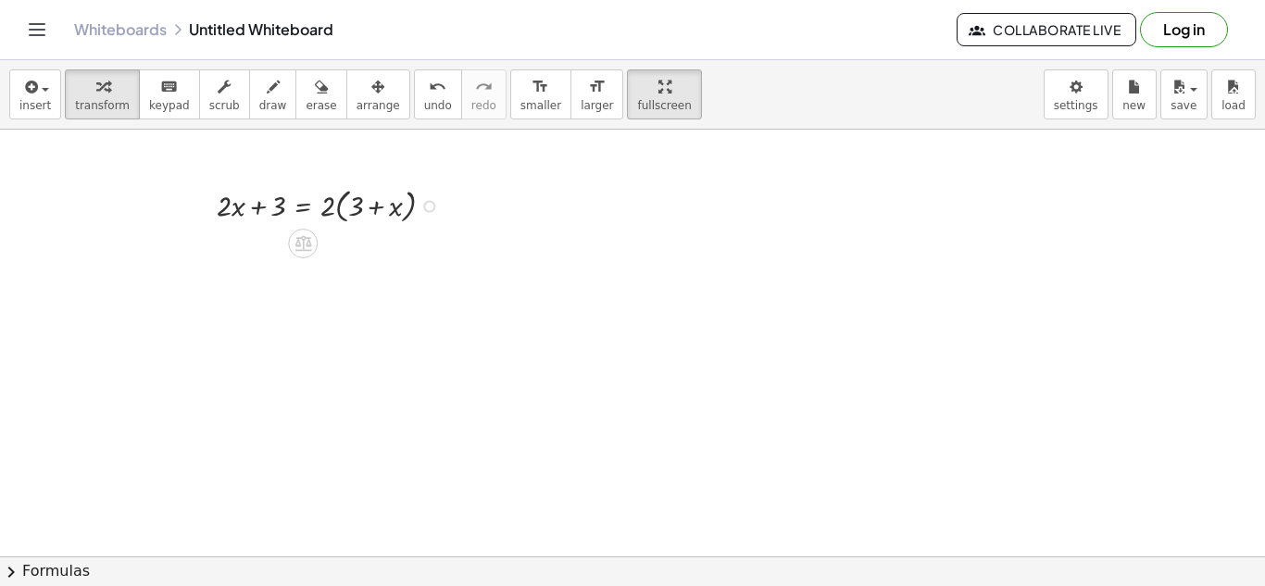
click at [433, 202] on div "Go back to this line Copy line as LaTeX Copy derivation as LaTeX" at bounding box center [429, 207] width 12 height 12
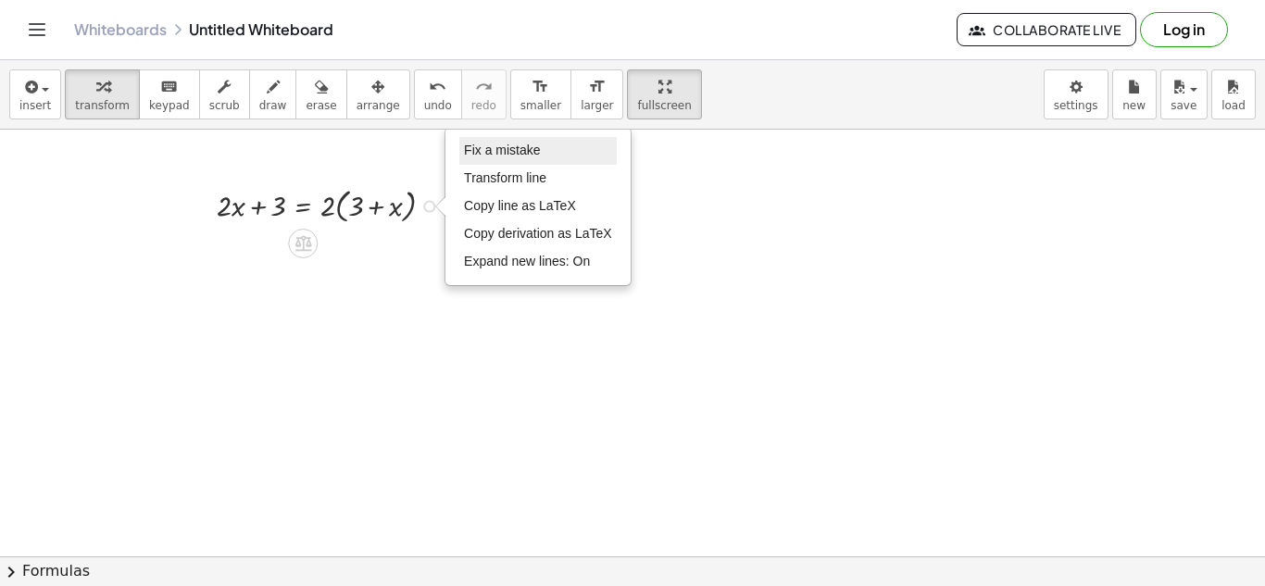
click at [497, 146] on span "Fix a mistake" at bounding box center [502, 150] width 76 height 15
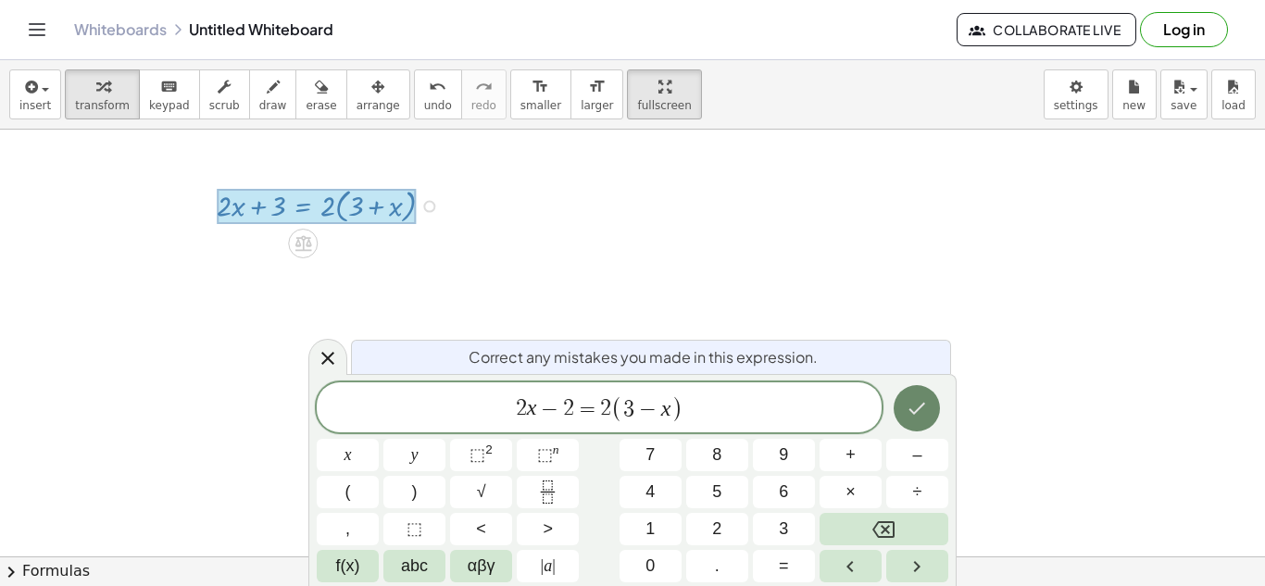
click at [922, 411] on icon "Done" at bounding box center [917, 408] width 22 height 22
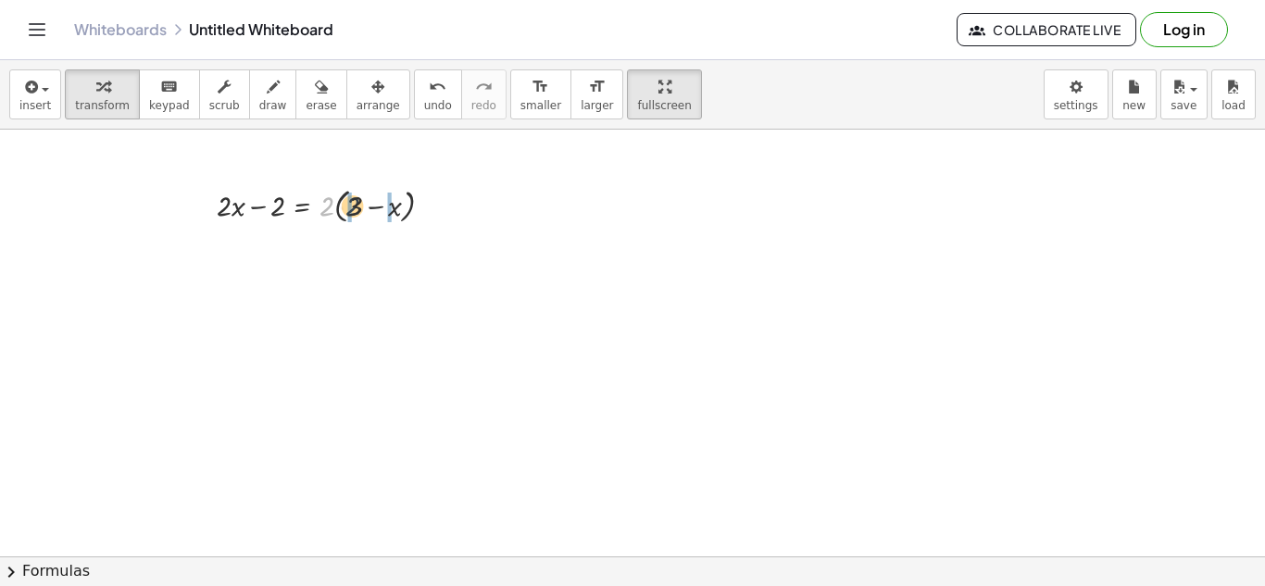
drag, startPoint x: 333, startPoint y: 202, endPoint x: 362, endPoint y: 202, distance: 28.7
click at [362, 202] on div at bounding box center [332, 204] width 250 height 44
click at [342, 247] on div at bounding box center [332, 247] width 250 height 41
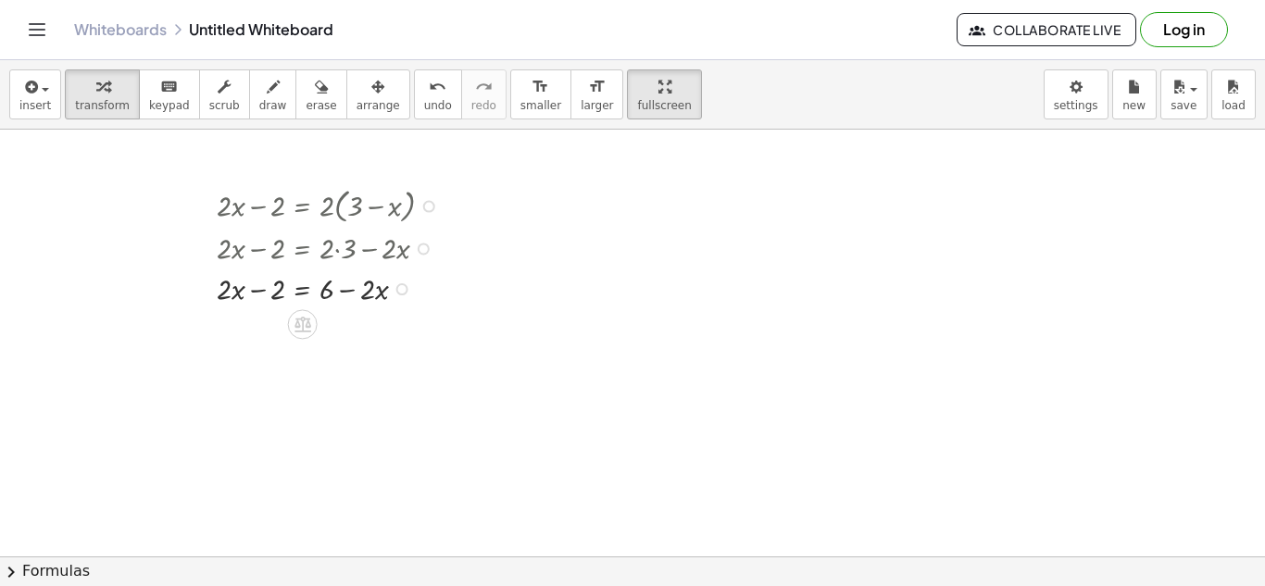
click at [305, 291] on div at bounding box center [332, 288] width 250 height 41
click at [403, 324] on div at bounding box center [320, 327] width 330 height 41
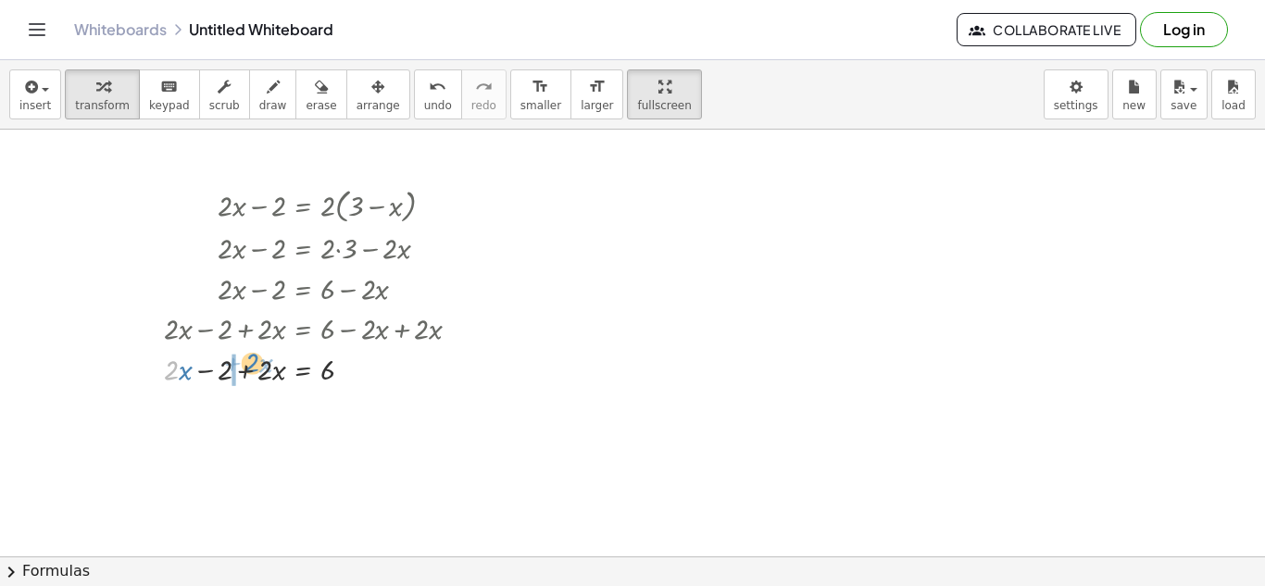
drag, startPoint x: 172, startPoint y: 374, endPoint x: 253, endPoint y: 367, distance: 80.9
click at [253, 367] on div at bounding box center [320, 368] width 330 height 41
click at [251, 371] on div at bounding box center [307, 368] width 355 height 41
click at [259, 420] on div at bounding box center [307, 409] width 355 height 41
click at [269, 409] on div at bounding box center [307, 409] width 355 height 41
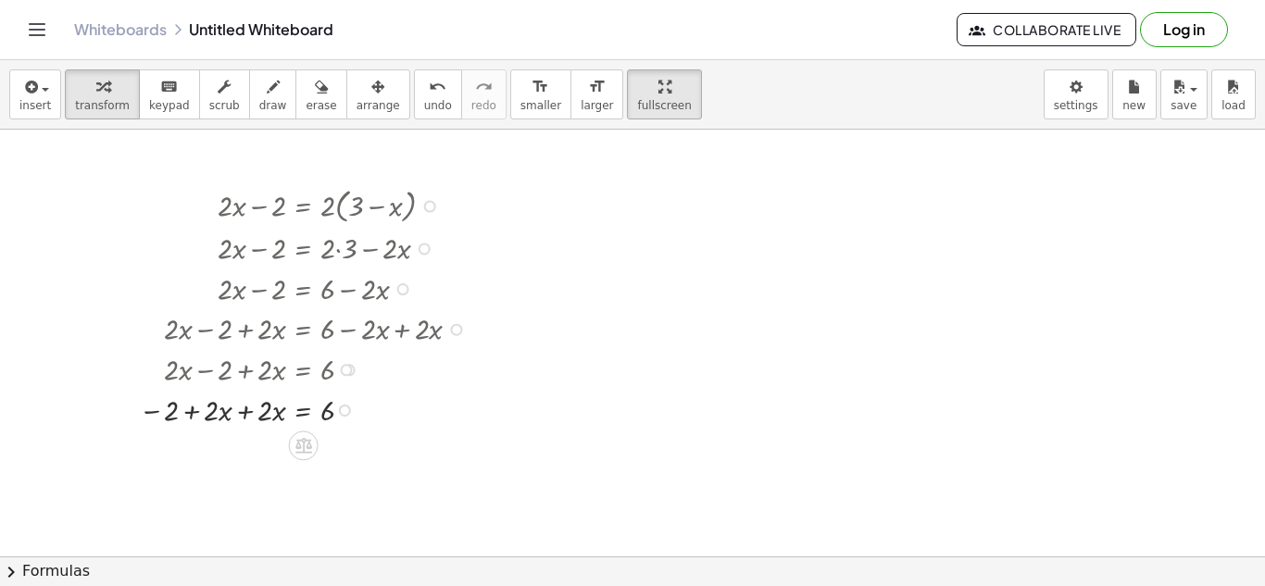
click at [222, 414] on div at bounding box center [307, 409] width 355 height 41
drag, startPoint x: 228, startPoint y: 414, endPoint x: 252, endPoint y: 420, distance: 24.7
click at [252, 420] on div at bounding box center [307, 409] width 355 height 41
click at [309, 447] on div at bounding box center [307, 449] width 355 height 41
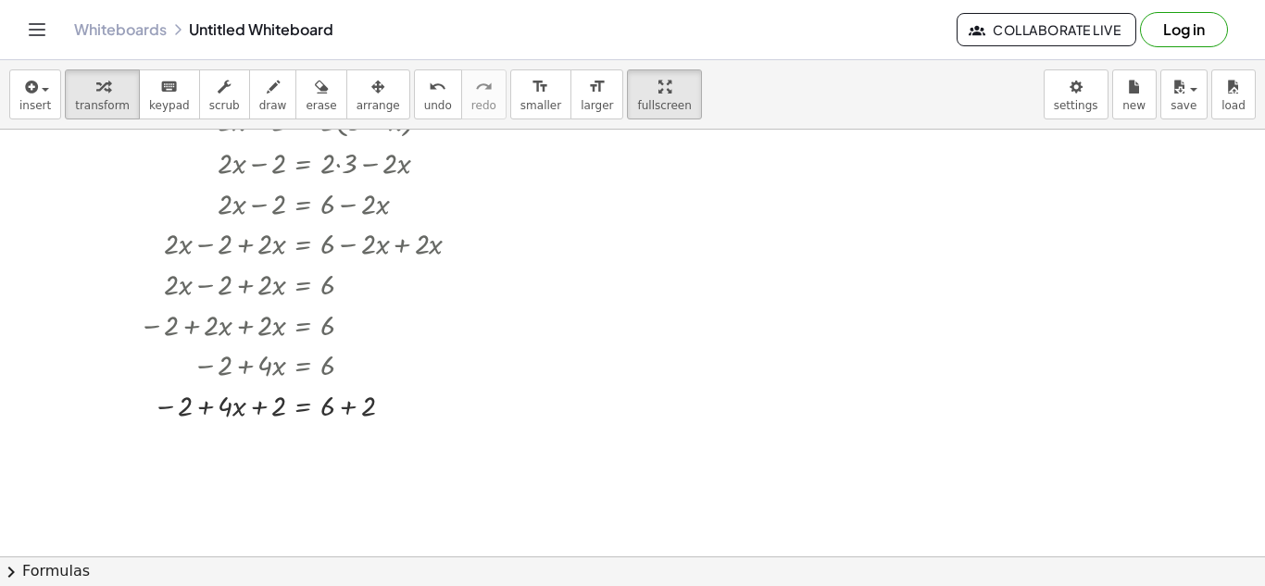
scroll to position [94, 0]
click at [274, 410] on div at bounding box center [307, 403] width 355 height 41
drag, startPoint x: 185, startPoint y: 397, endPoint x: 292, endPoint y: 399, distance: 106.5
click at [292, 399] on div at bounding box center [307, 403] width 355 height 41
click at [257, 444] on div at bounding box center [307, 443] width 355 height 41
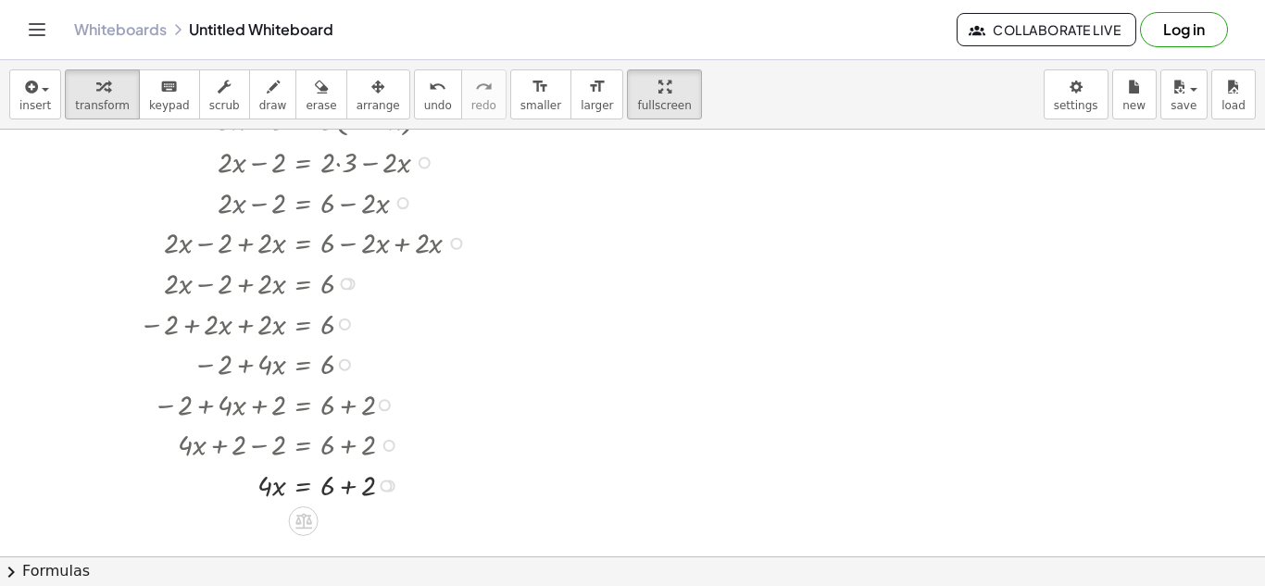
click at [350, 485] on div at bounding box center [307, 484] width 355 height 41
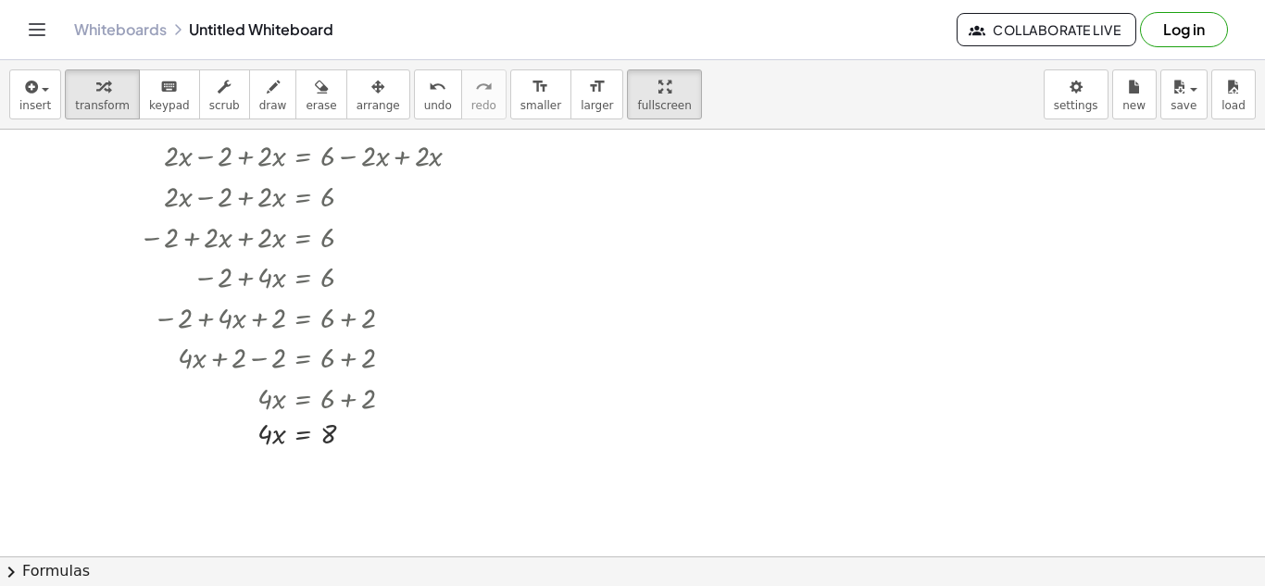
scroll to position [196, 0]
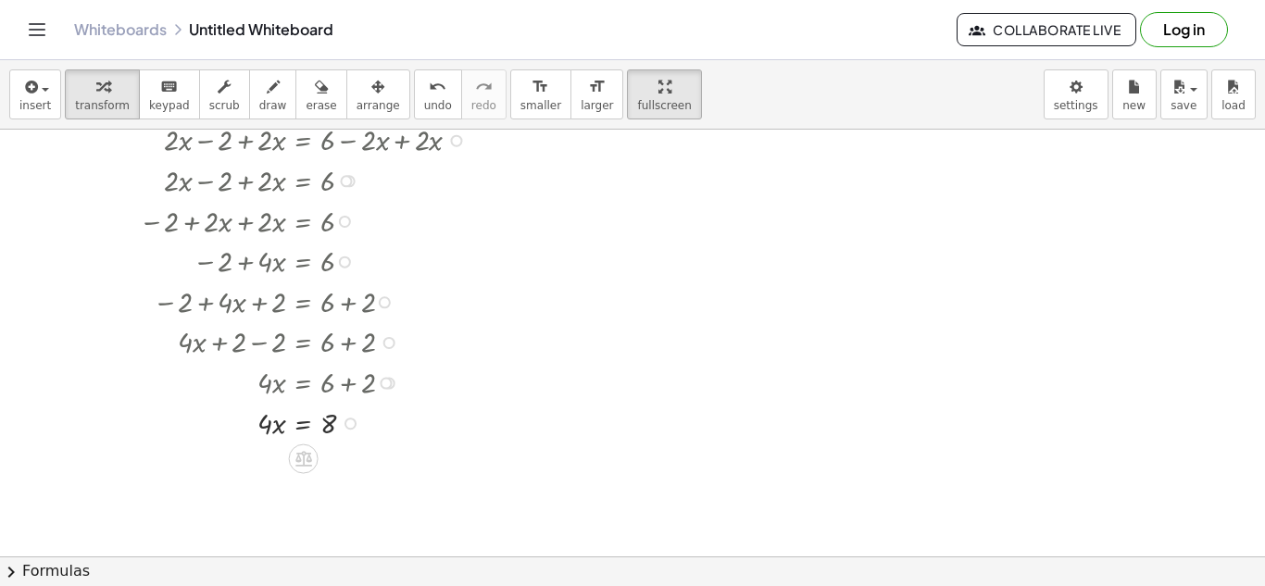
click at [304, 423] on div at bounding box center [307, 422] width 355 height 41
click at [276, 470] on div at bounding box center [307, 470] width 355 height 57
click at [327, 474] on div at bounding box center [307, 470] width 355 height 57
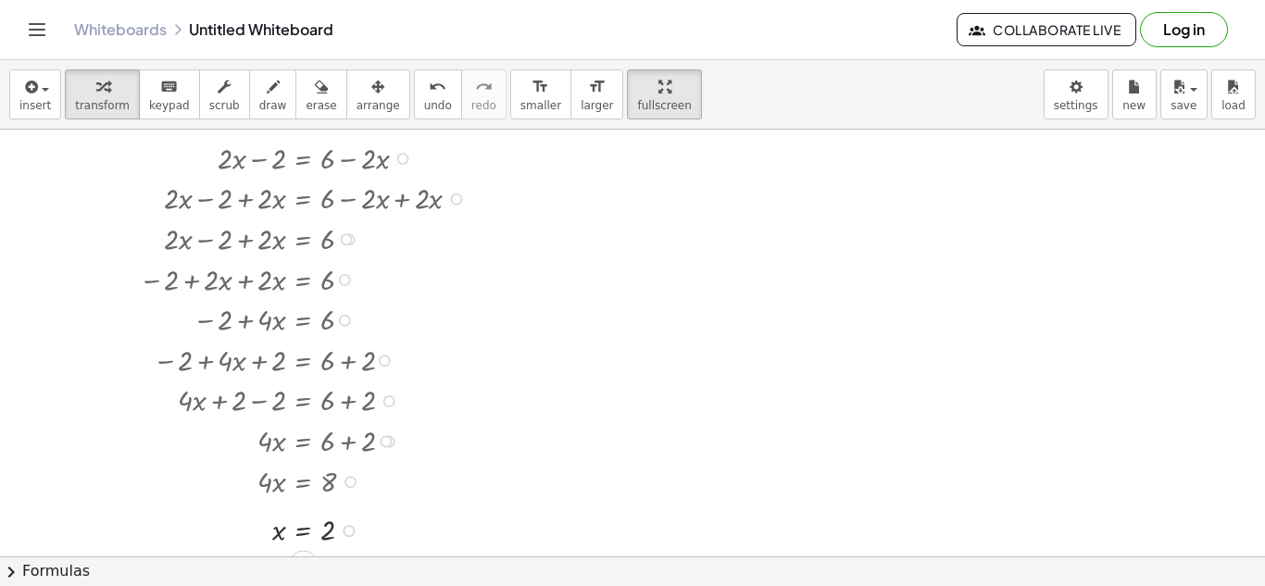
scroll to position [100, 0]
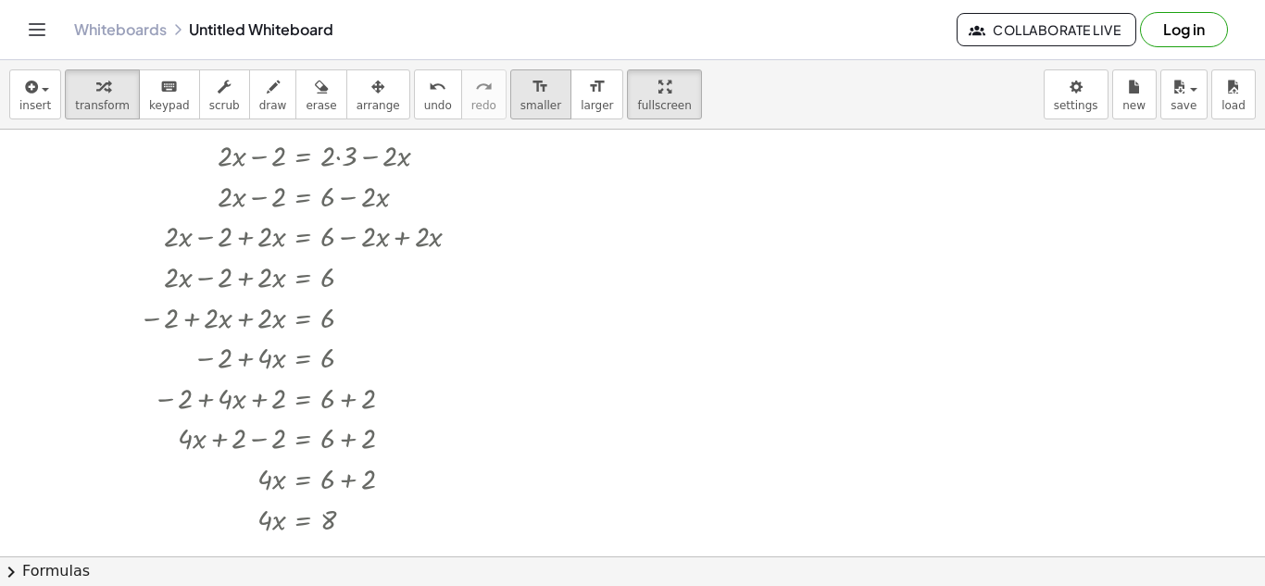
click at [532, 89] on icon "format_size" at bounding box center [541, 87] width 18 height 22
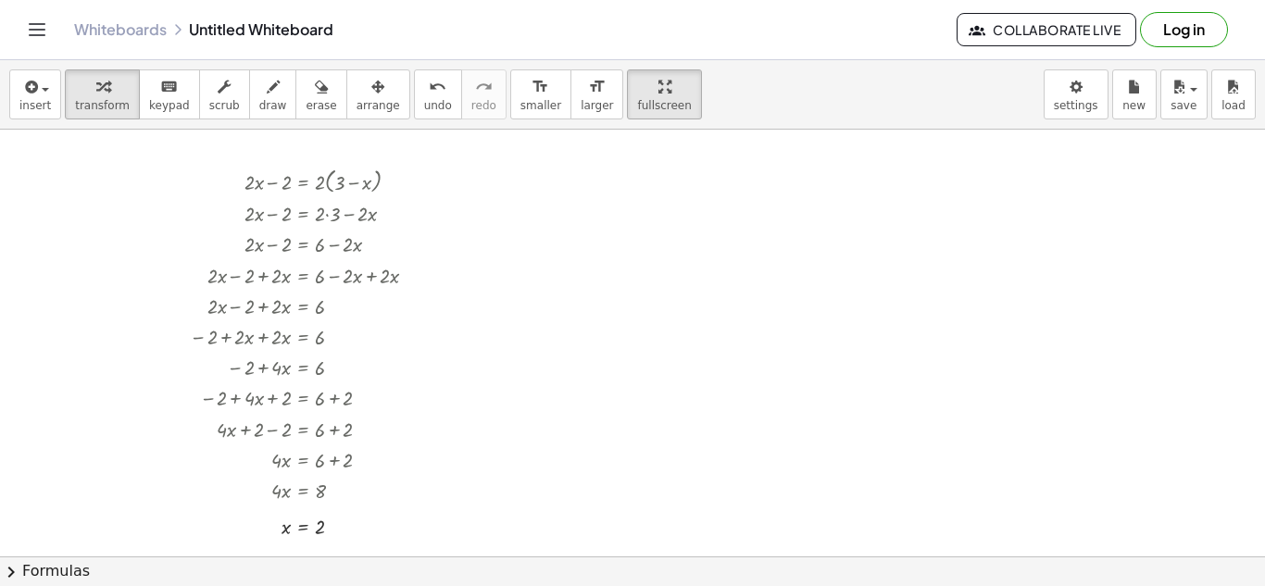
scroll to position [26, 0]
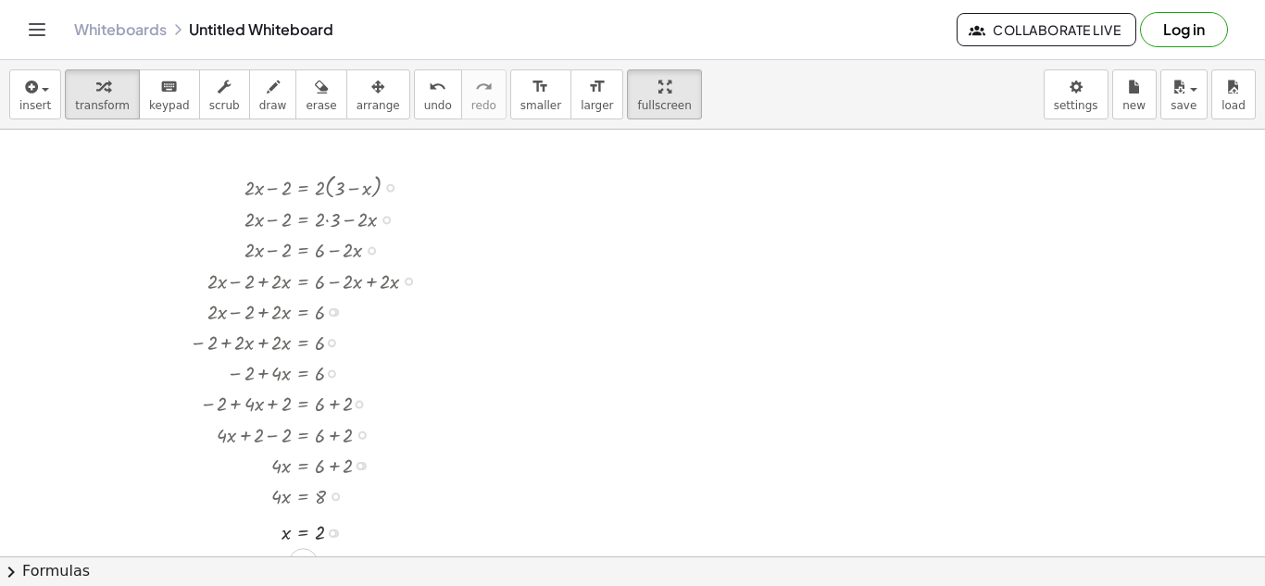
click at [342, 182] on div at bounding box center [311, 185] width 260 height 33
click at [388, 189] on div at bounding box center [390, 188] width 8 height 8
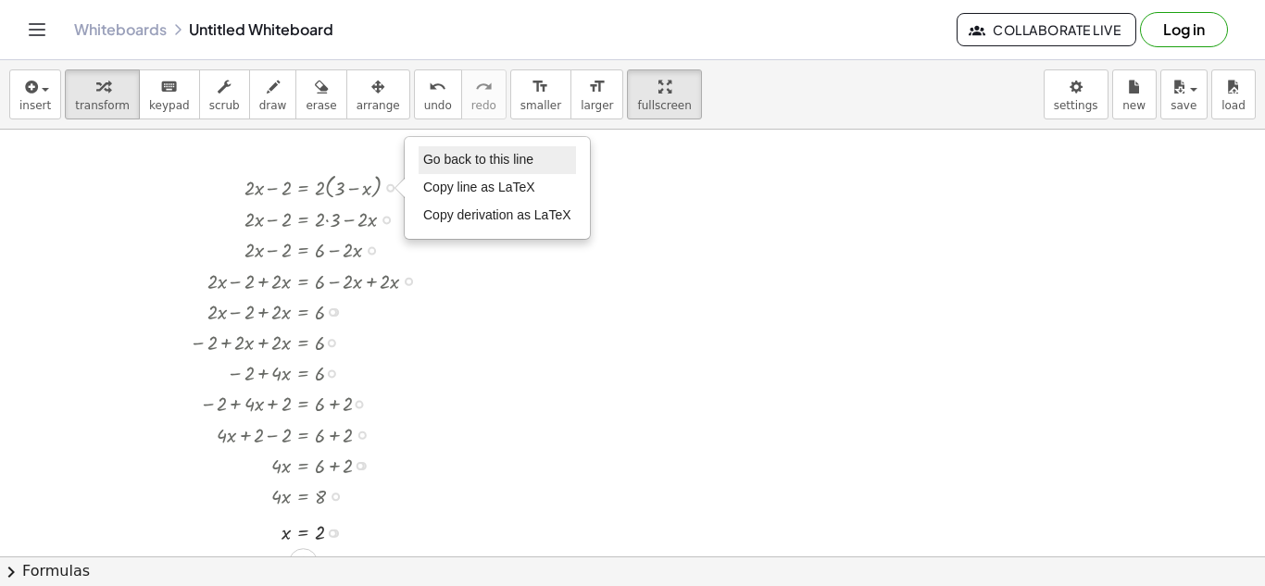
click at [515, 153] on span "Go back to this line" at bounding box center [478, 159] width 110 height 15
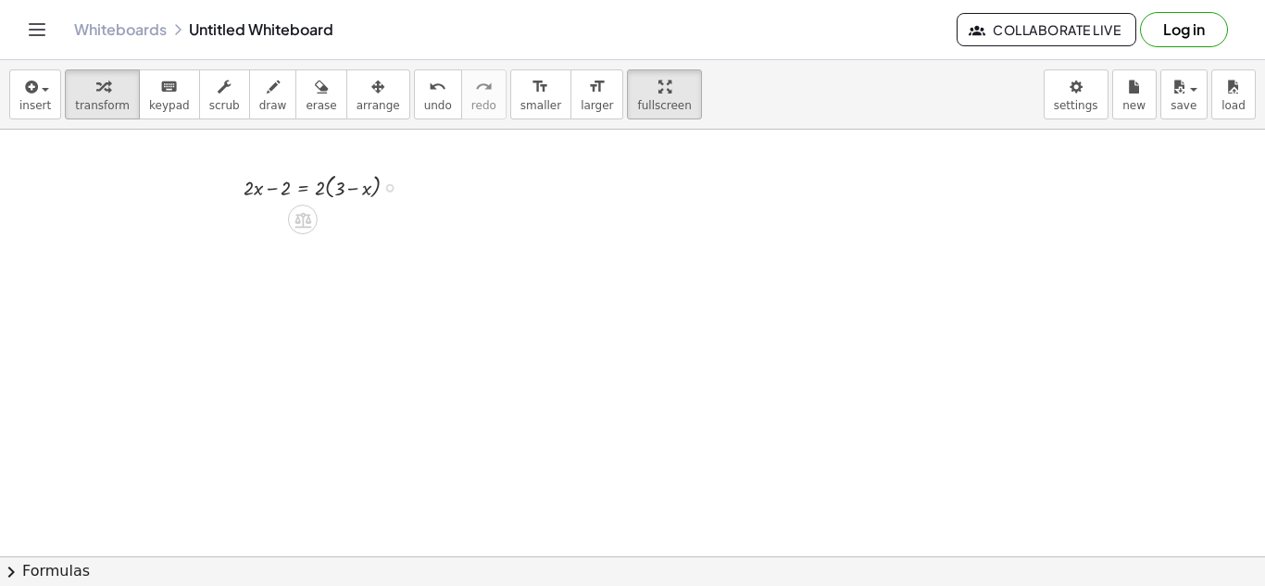
click at [375, 182] on div at bounding box center [328, 185] width 188 height 33
click at [384, 187] on div at bounding box center [328, 185] width 188 height 33
click at [386, 187] on div "Go back to this line Copy line as LaTeX Copy derivation as LaTeX" at bounding box center [390, 188] width 8 height 8
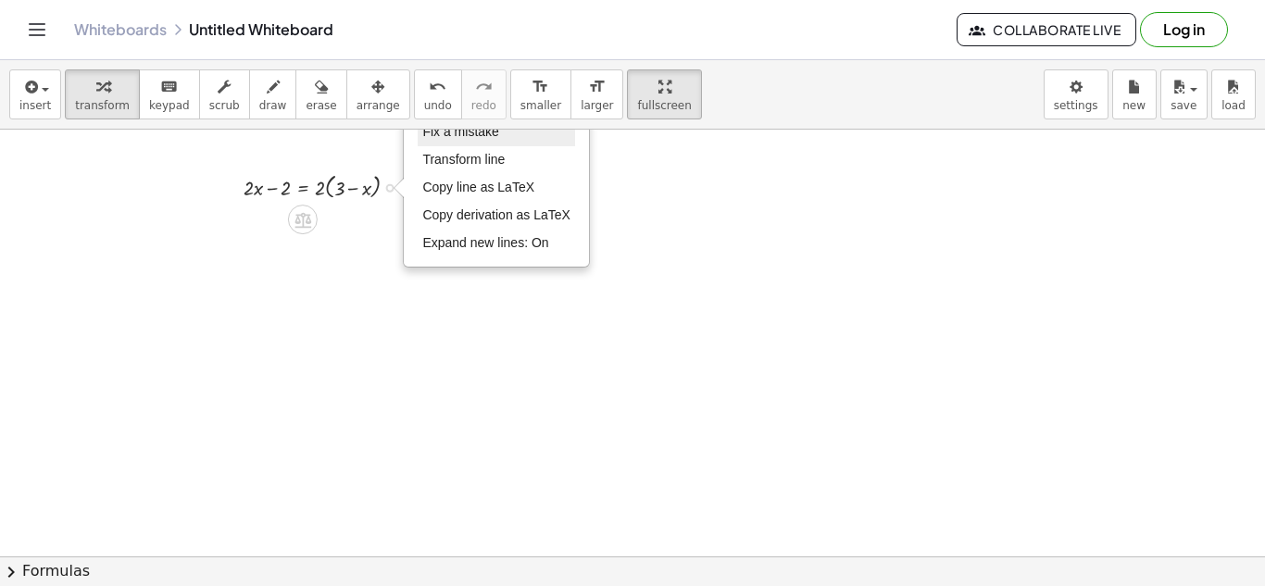
click at [433, 143] on li "Fix a mistake" at bounding box center [496, 133] width 157 height 28
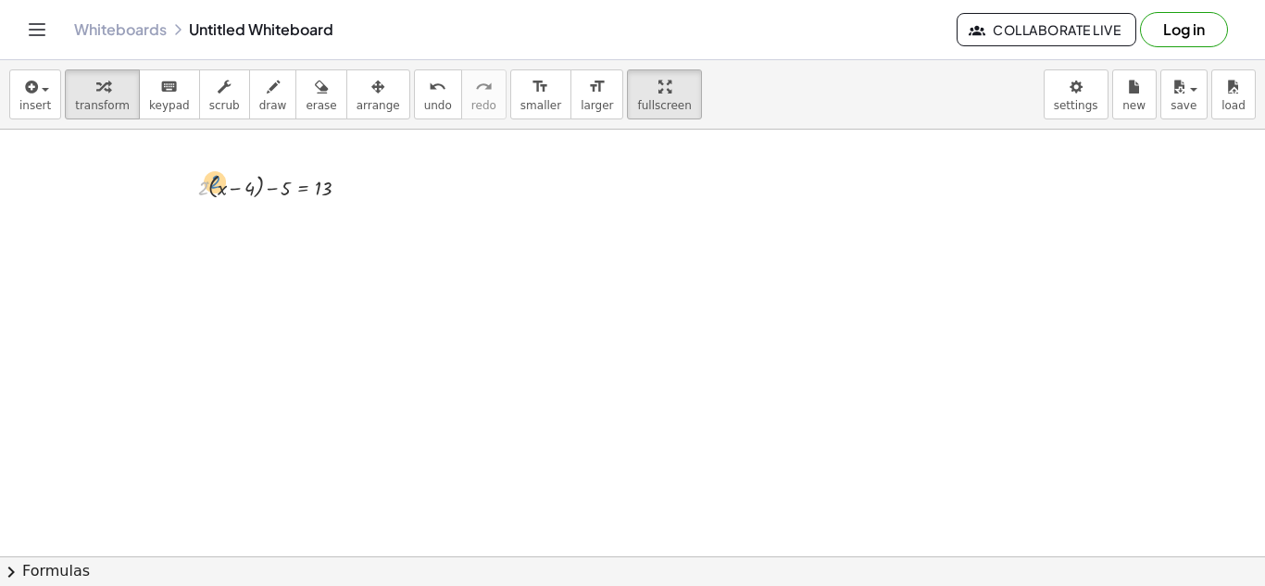
drag, startPoint x: 204, startPoint y: 189, endPoint x: 216, endPoint y: 182, distance: 13.7
click at [216, 182] on div at bounding box center [281, 185] width 184 height 33
drag, startPoint x: 197, startPoint y: 187, endPoint x: 209, endPoint y: 188, distance: 12.1
click at [209, 188] on div at bounding box center [201, 181] width 28 height 43
drag, startPoint x: 216, startPoint y: 192, endPoint x: 251, endPoint y: 189, distance: 35.3
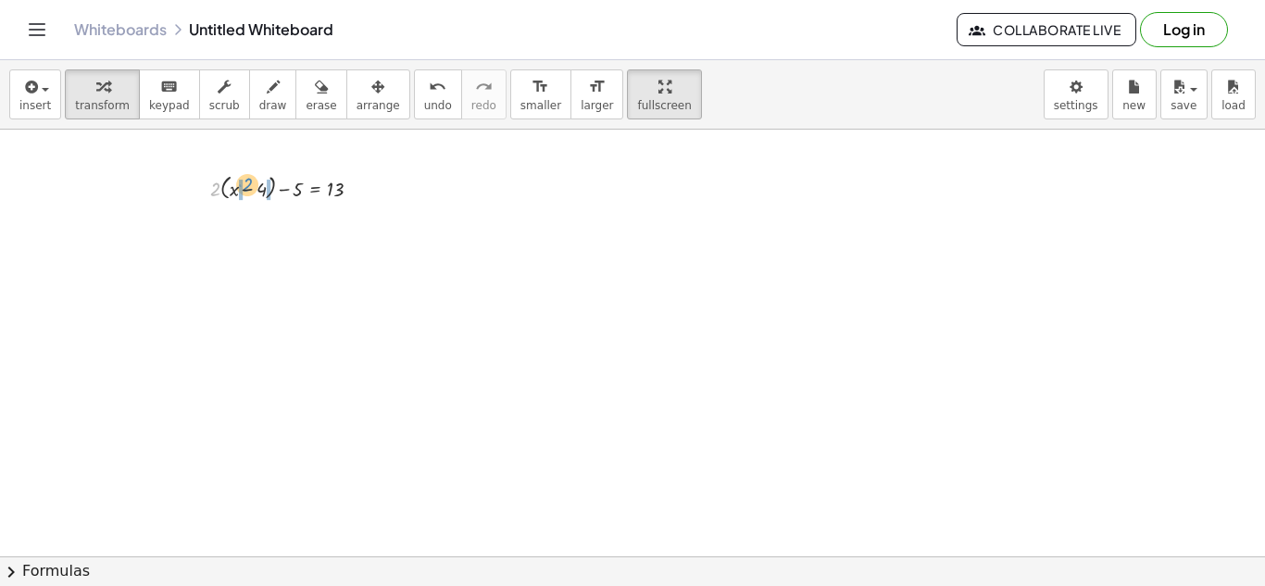
click at [251, 189] on div at bounding box center [293, 186] width 184 height 33
click at [219, 224] on div at bounding box center [293, 219] width 184 height 31
drag, startPoint x: 225, startPoint y: 223, endPoint x: 209, endPoint y: 223, distance: 15.7
click at [209, 223] on div "+ · 2 · ( + x − 4 ) − 5 = 13 · 2 + x − 4 − 5 = 13 · · 2 · · 2 Fix a mistake Tra…" at bounding box center [273, 202] width 182 height 73
click at [267, 256] on div at bounding box center [293, 249] width 184 height 31
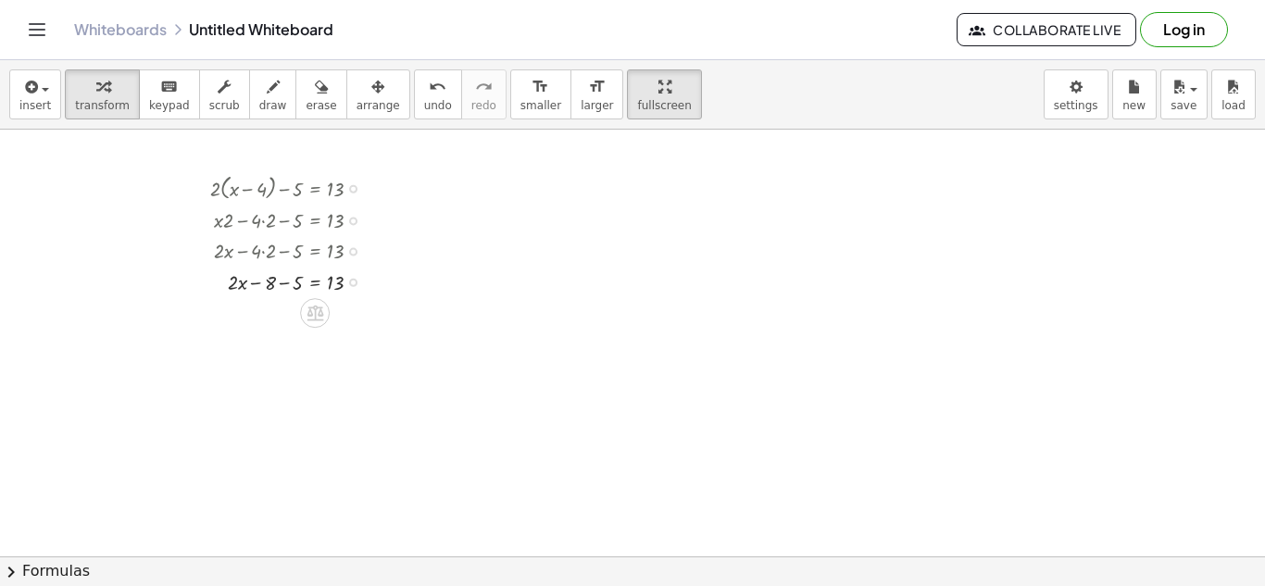
click at [281, 282] on div at bounding box center [293, 281] width 184 height 31
click at [310, 313] on div at bounding box center [293, 311] width 184 height 31
click at [275, 352] on div at bounding box center [310, 342] width 219 height 31
click at [350, 381] on div at bounding box center [310, 373] width 219 height 31
click at [317, 408] on div at bounding box center [310, 403] width 219 height 31
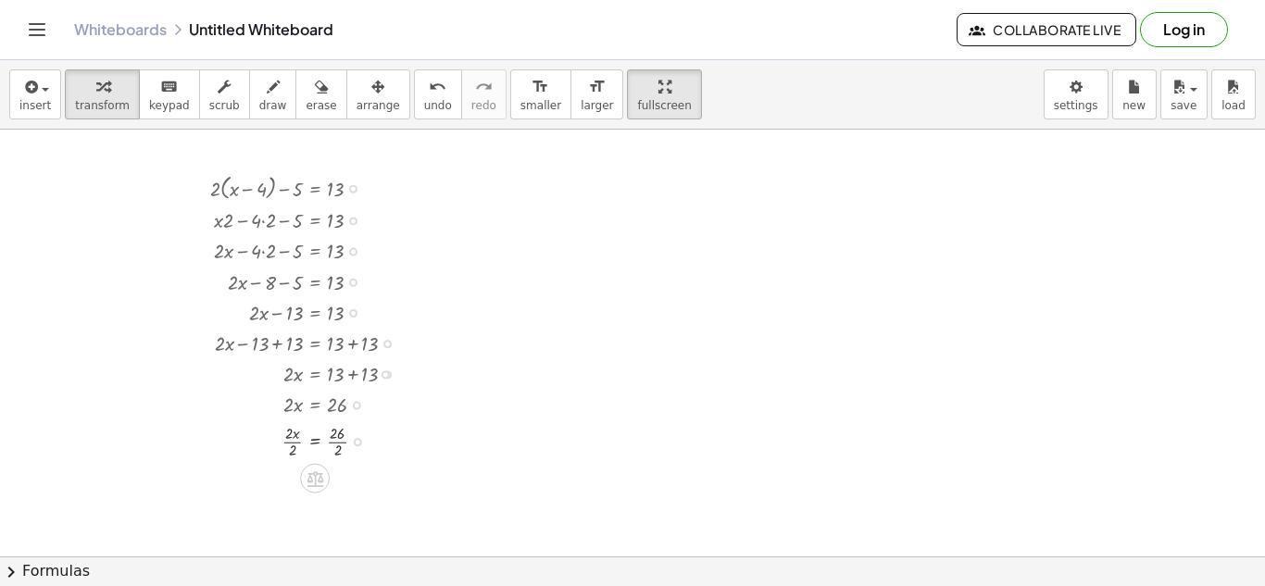
click at [297, 446] on div at bounding box center [310, 441] width 219 height 43
click at [341, 488] on div at bounding box center [310, 483] width 219 height 43
click at [879, 224] on div at bounding box center [632, 535] width 1265 height 854
